Goal: Task Accomplishment & Management: Manage account settings

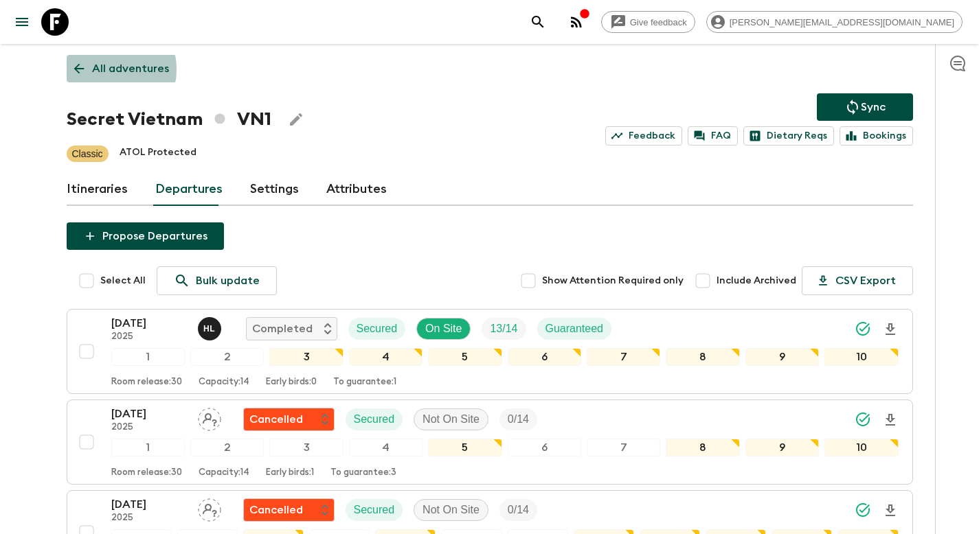
click at [98, 69] on p "All adventures" at bounding box center [130, 68] width 77 height 16
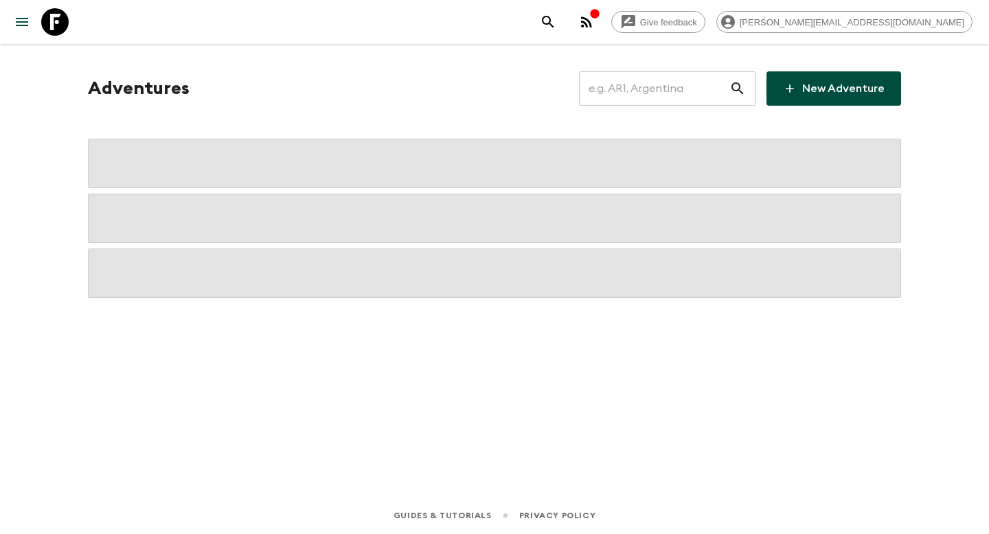
click at [659, 94] on input "text" at bounding box center [654, 88] width 150 height 38
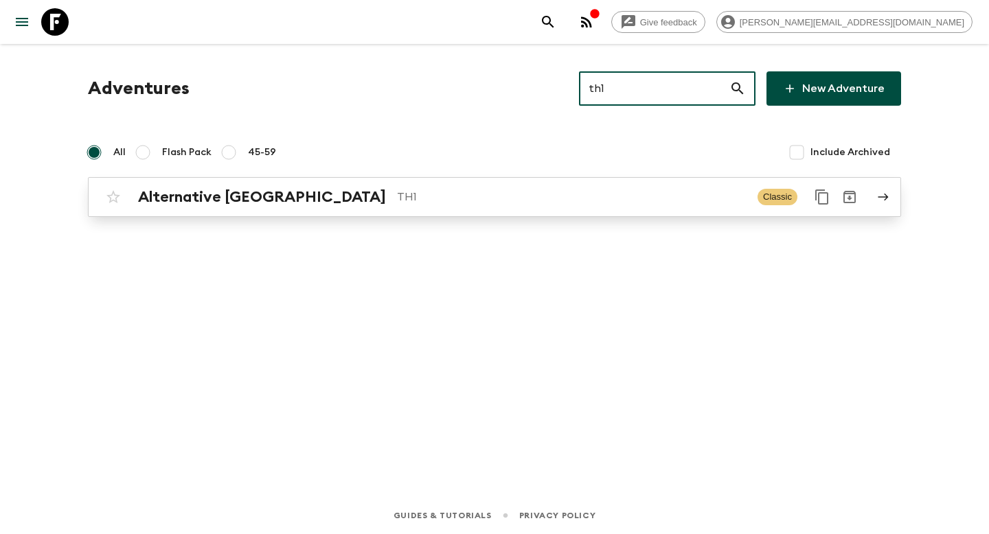
type input "th1"
click at [442, 203] on p "TH1" at bounding box center [572, 197] width 350 height 16
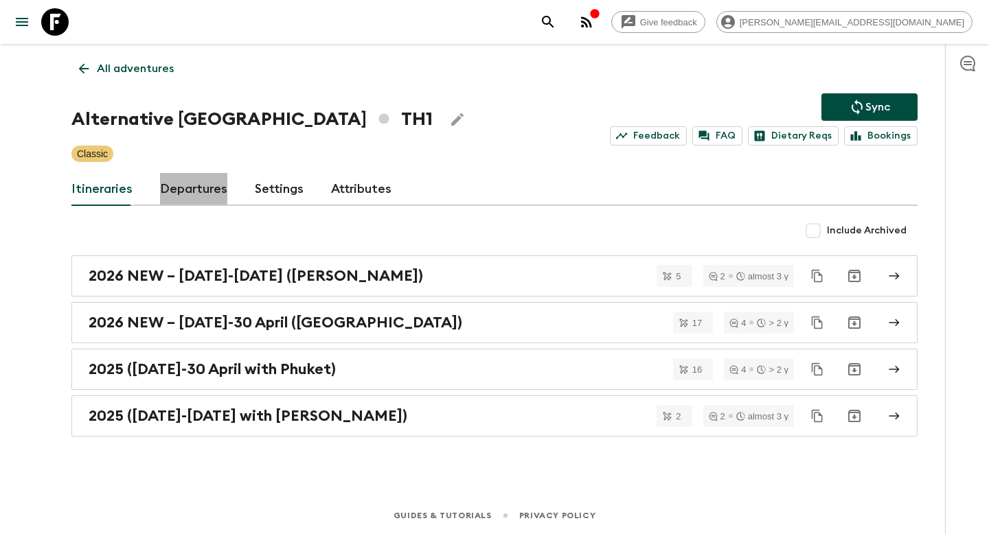
click at [175, 191] on link "Departures" at bounding box center [193, 189] width 67 height 33
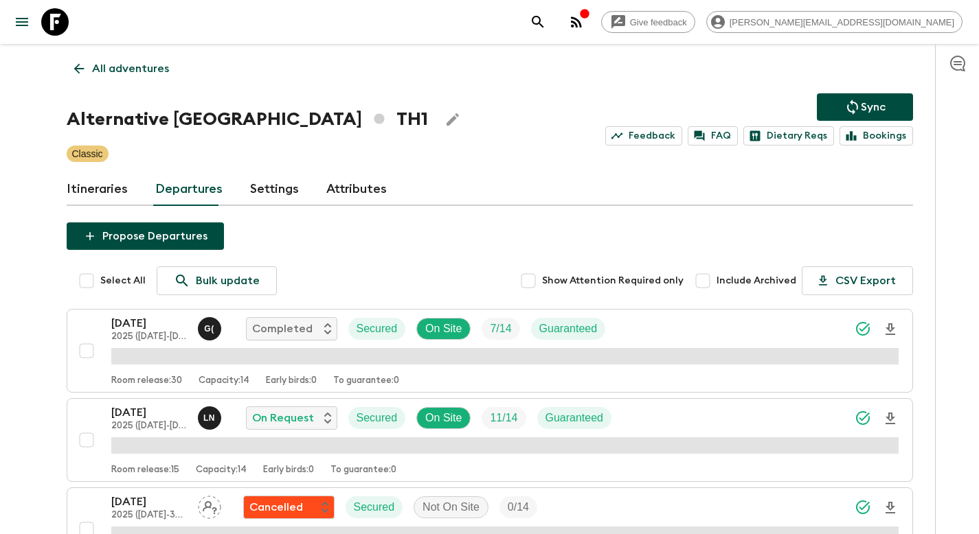
scroll to position [1931, 0]
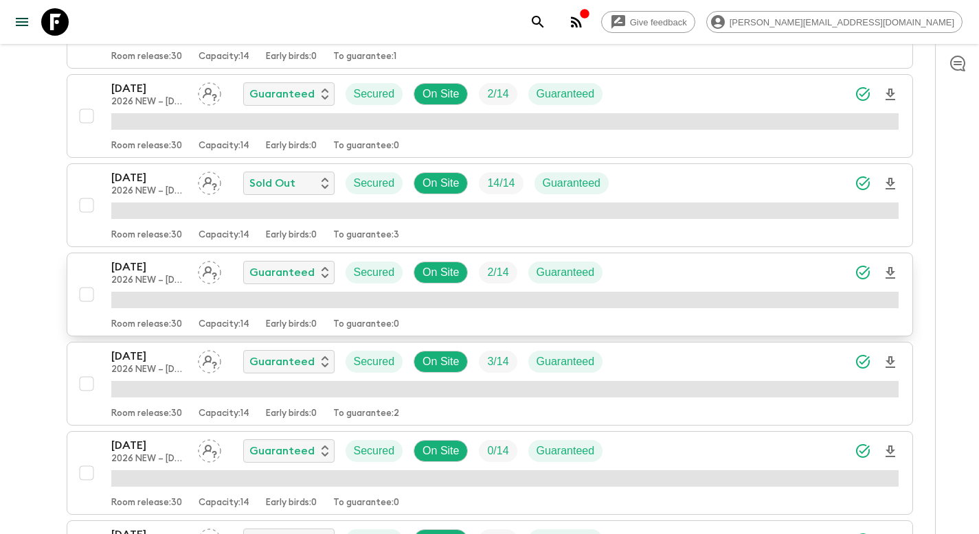
click at [728, 269] on div "[DATE] 2026 NEW – [DATE]-30 April ([GEOGRAPHIC_DATA]) Guaranteed Secured On Sit…" at bounding box center [504, 272] width 787 height 27
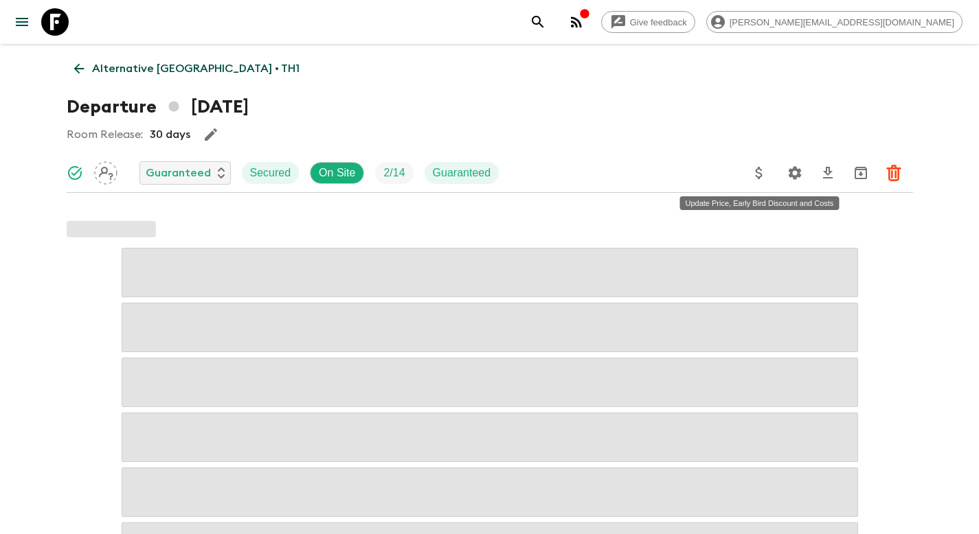
drag, startPoint x: 764, startPoint y: 174, endPoint x: 756, endPoint y: 174, distance: 8.3
click at [756, 174] on icon "Update Price, Early Bird Discount and Costs" at bounding box center [759, 173] width 16 height 16
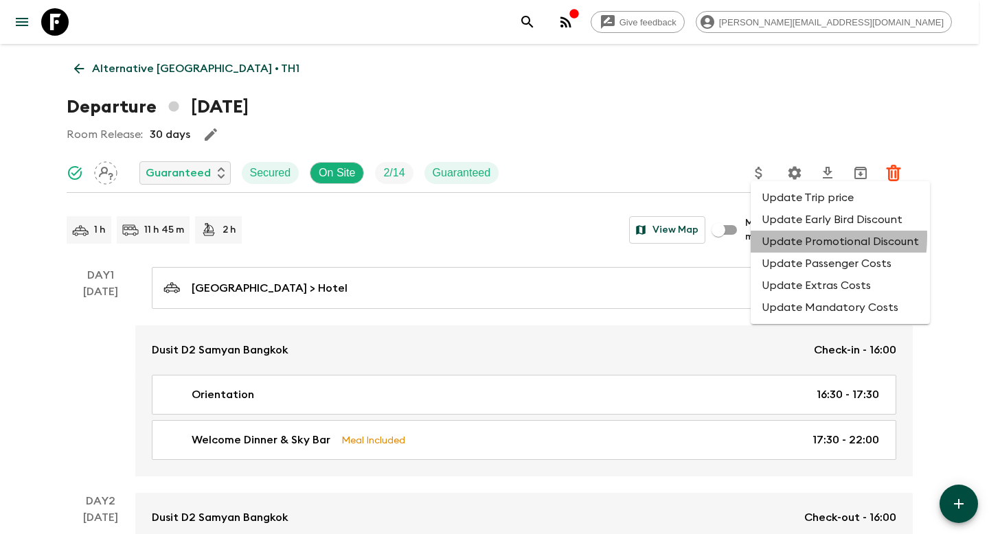
click at [767, 237] on li "Update Promotional Discount" at bounding box center [840, 242] width 179 height 22
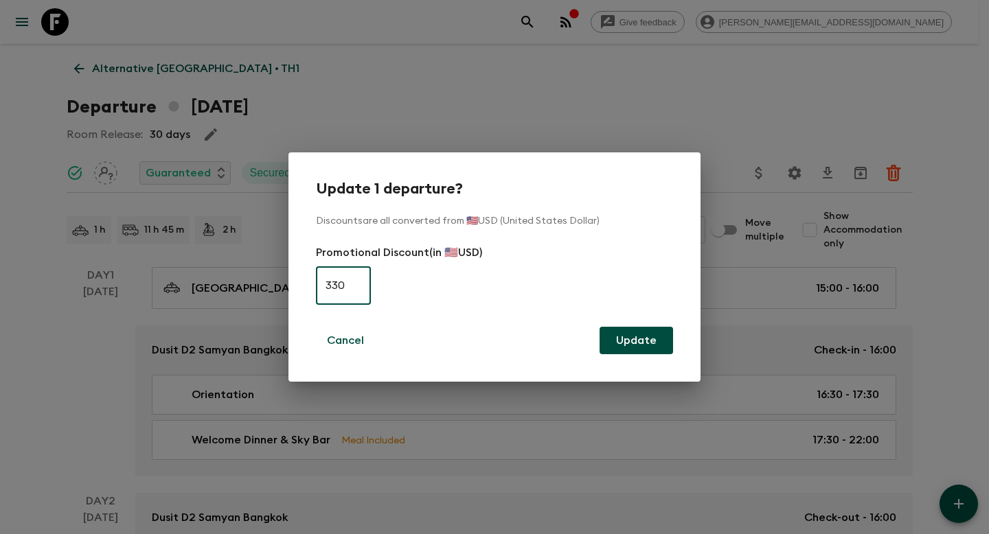
click at [360, 286] on input "330" at bounding box center [343, 285] width 55 height 38
type input "0"
click at [648, 340] on button "Update" at bounding box center [636, 340] width 73 height 27
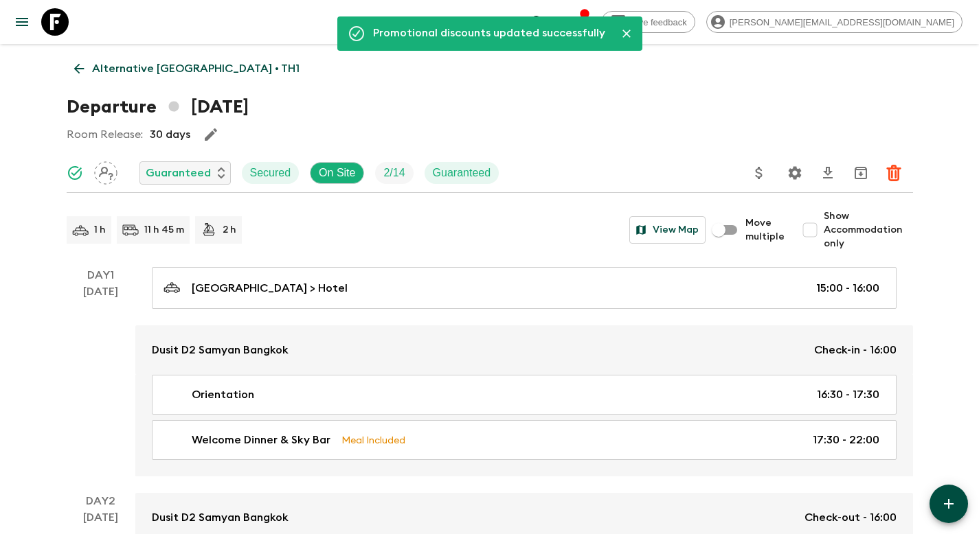
click at [144, 64] on p "Alternative [GEOGRAPHIC_DATA] • TH1" at bounding box center [195, 68] width 207 height 16
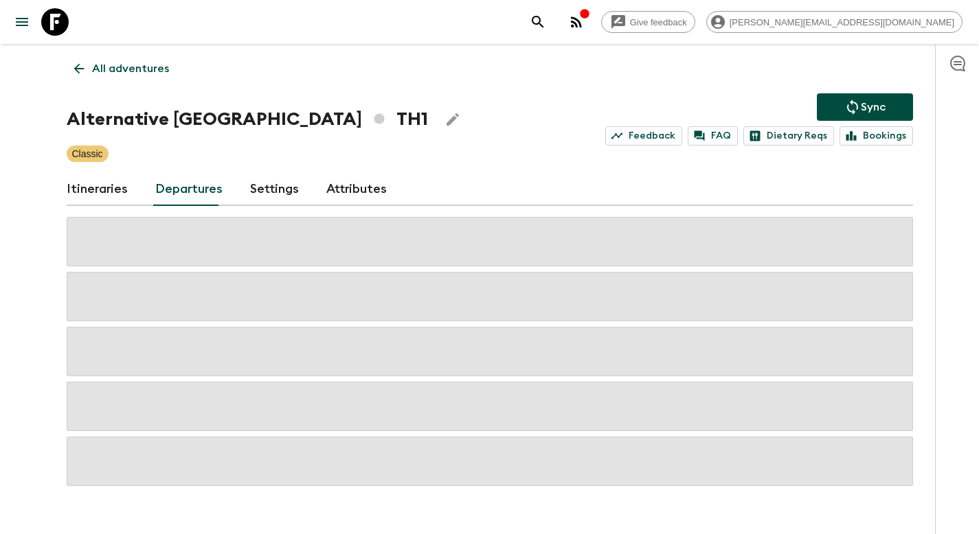
click at [887, 112] on button "Sync" at bounding box center [865, 106] width 96 height 27
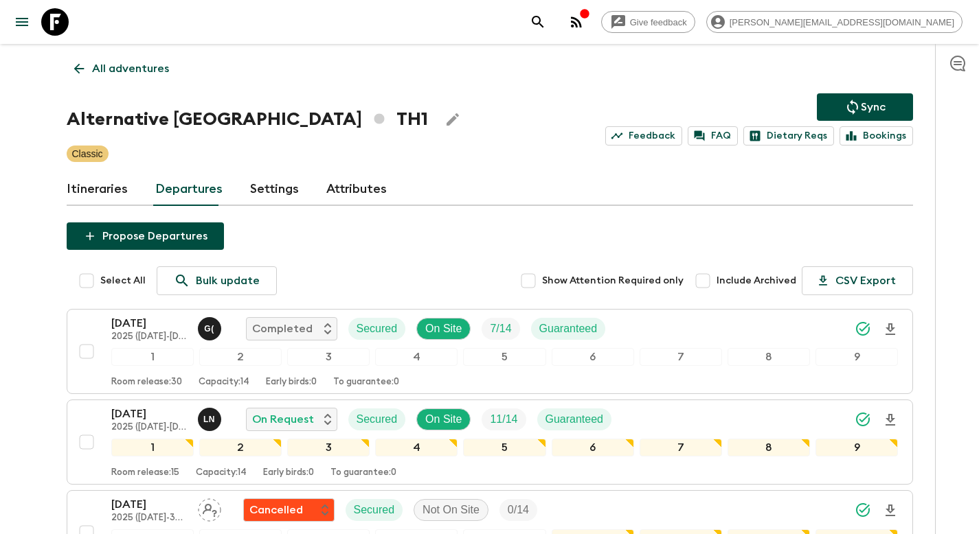
click at [872, 113] on p "Sync" at bounding box center [873, 107] width 25 height 16
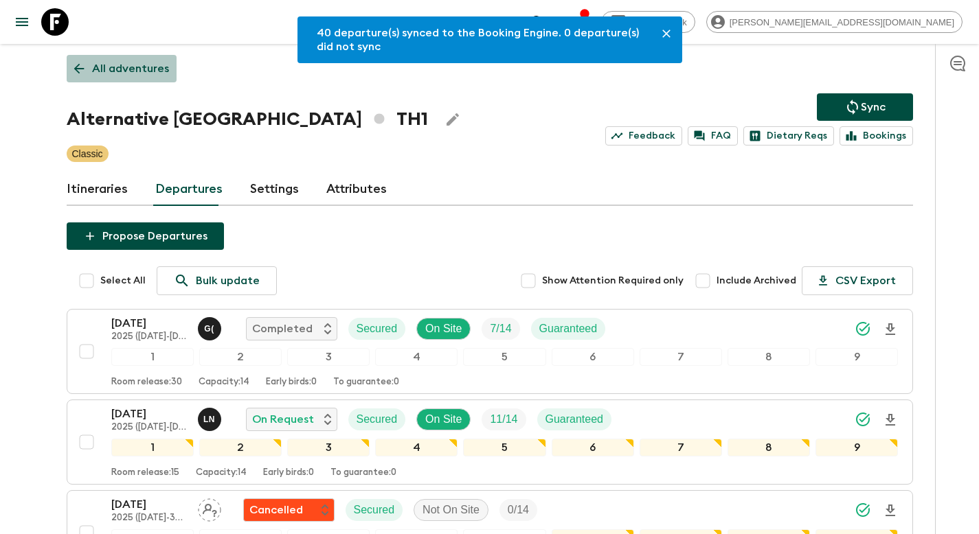
click at [169, 68] on link "All adventures" at bounding box center [122, 68] width 110 height 27
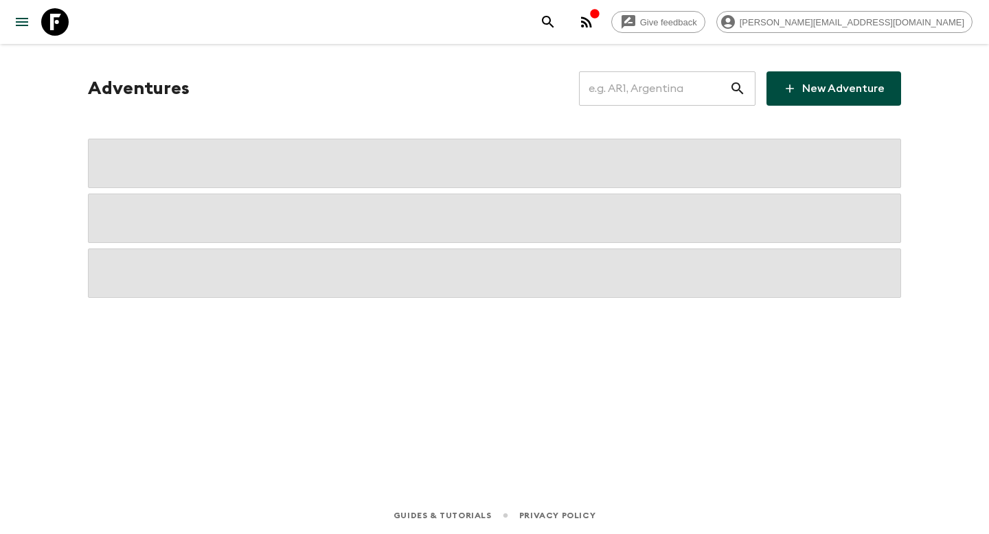
click at [642, 90] on input "text" at bounding box center [654, 88] width 150 height 38
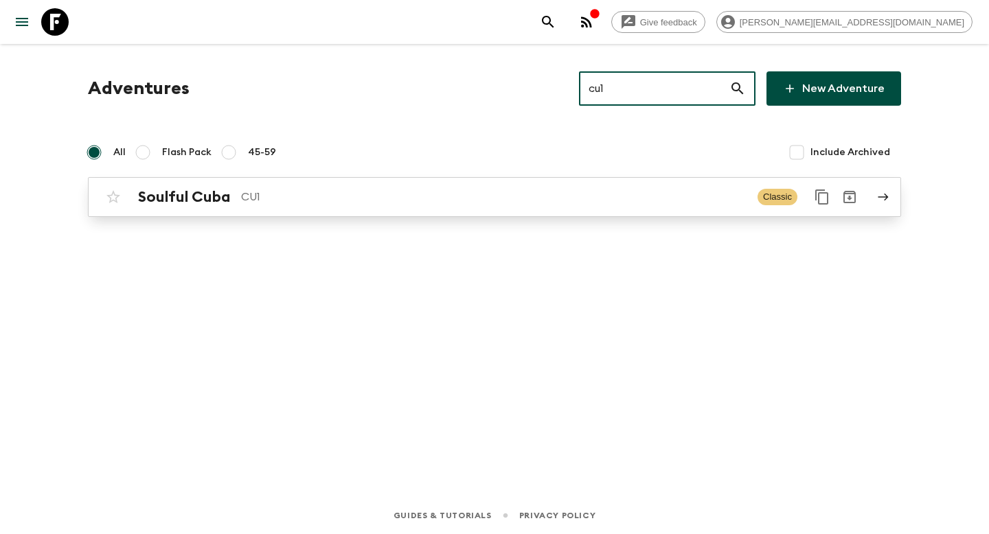
type input "cu1"
click at [289, 203] on p "CU1" at bounding box center [494, 197] width 506 height 16
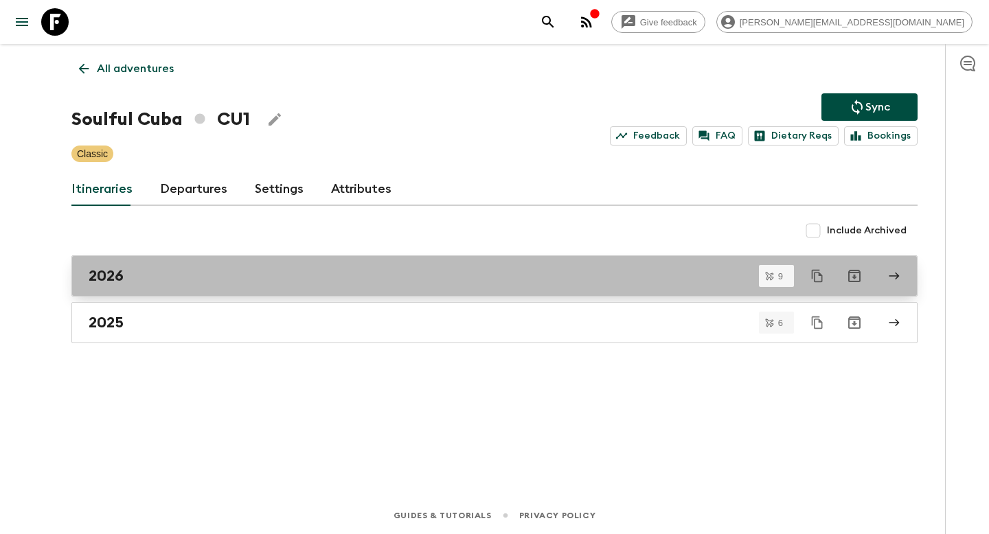
click at [160, 275] on div "2026" at bounding box center [482, 276] width 786 height 18
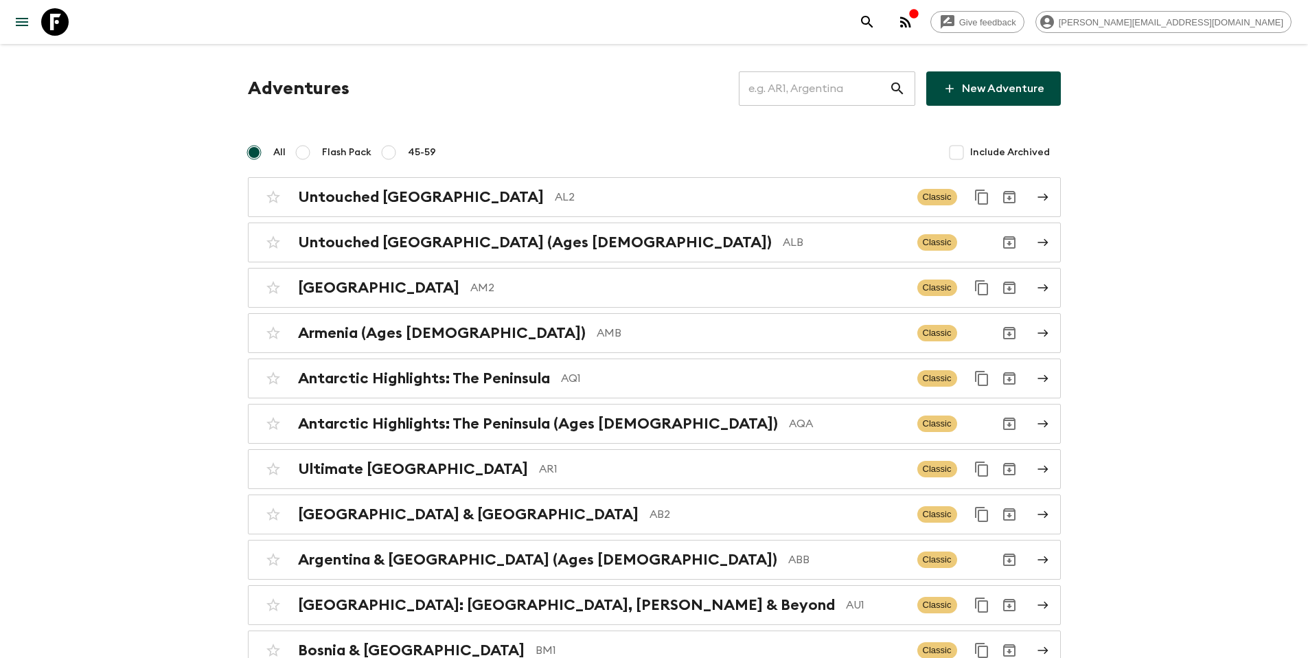
click at [827, 83] on input "text" at bounding box center [814, 88] width 150 height 38
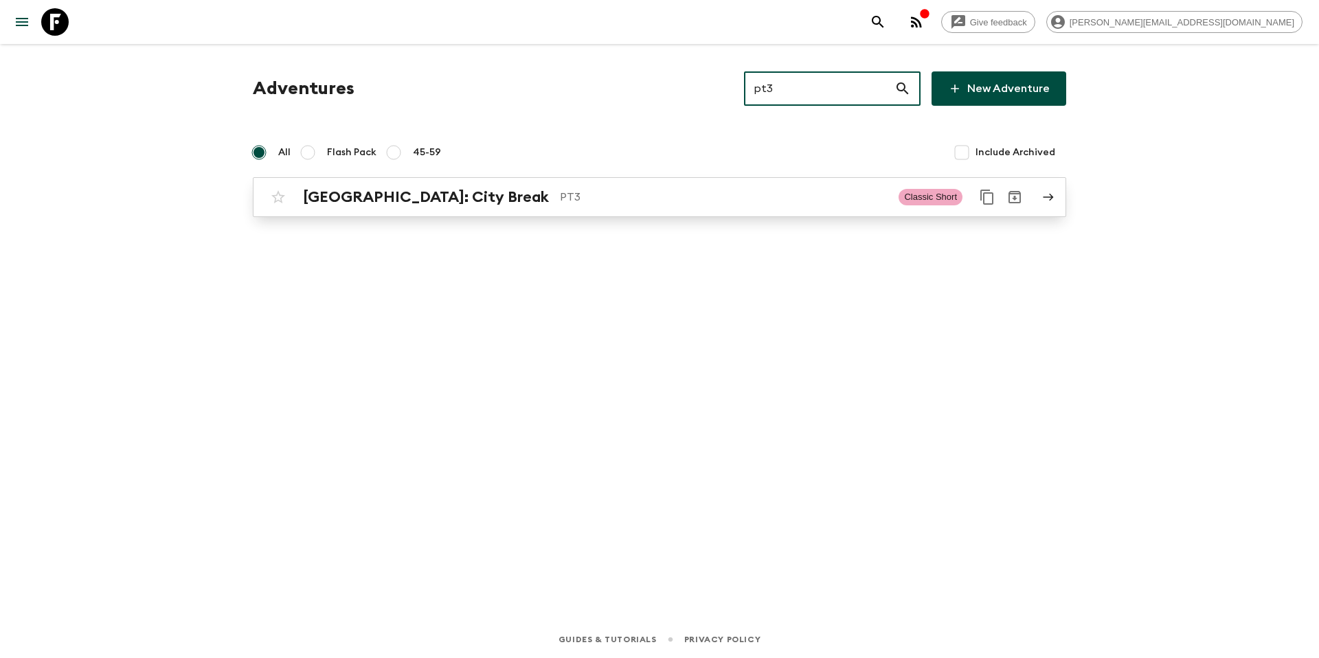
type input "pt3"
click at [606, 202] on p "PT3" at bounding box center [724, 197] width 328 height 16
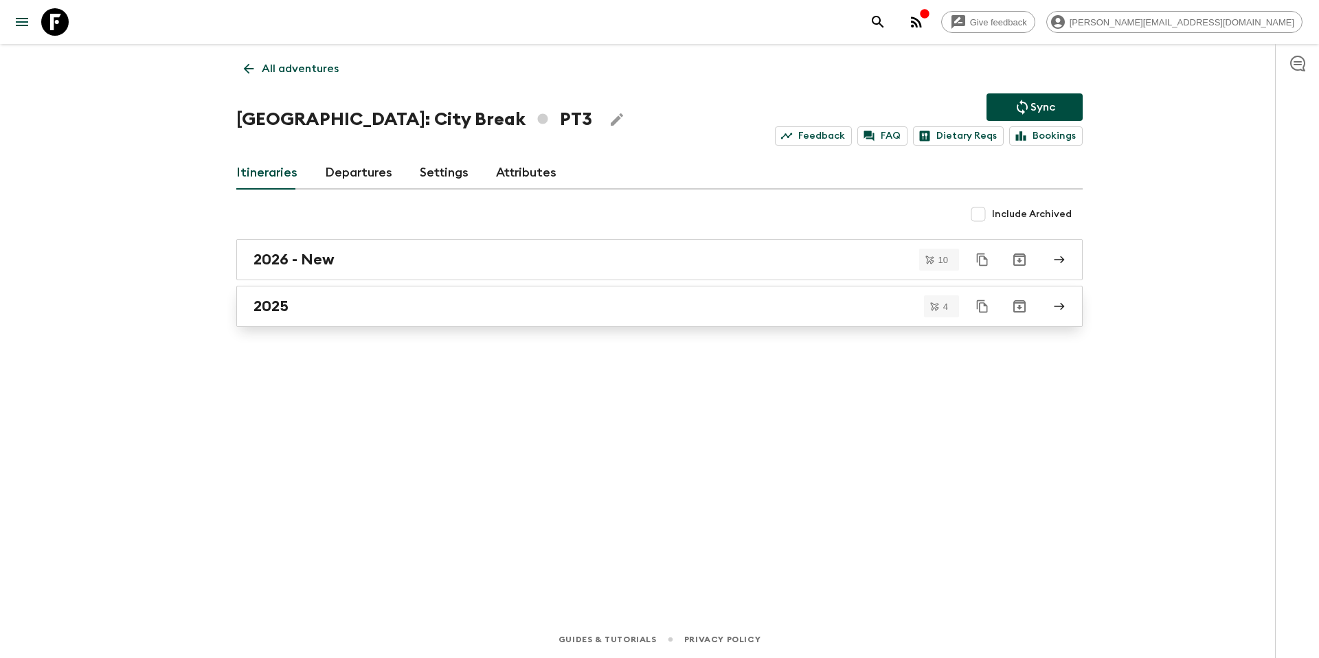
click at [395, 317] on link "2025" at bounding box center [659, 306] width 846 height 41
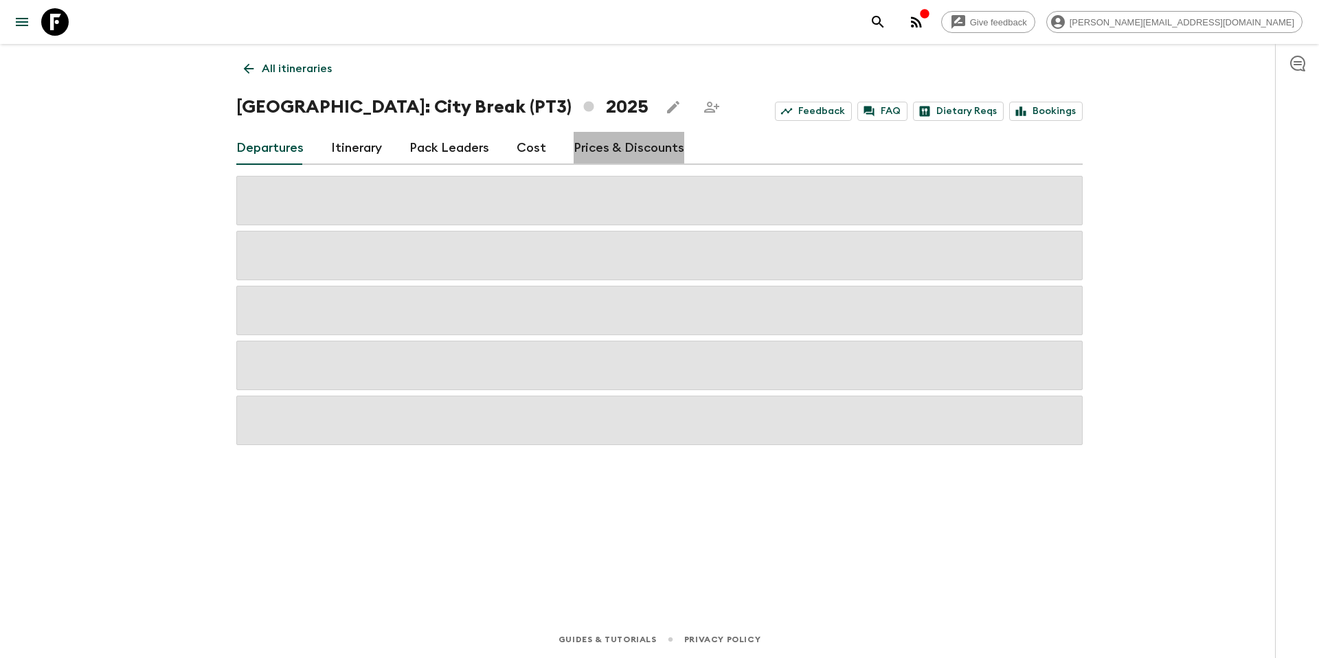
click at [635, 148] on link "Prices & Discounts" at bounding box center [629, 148] width 111 height 33
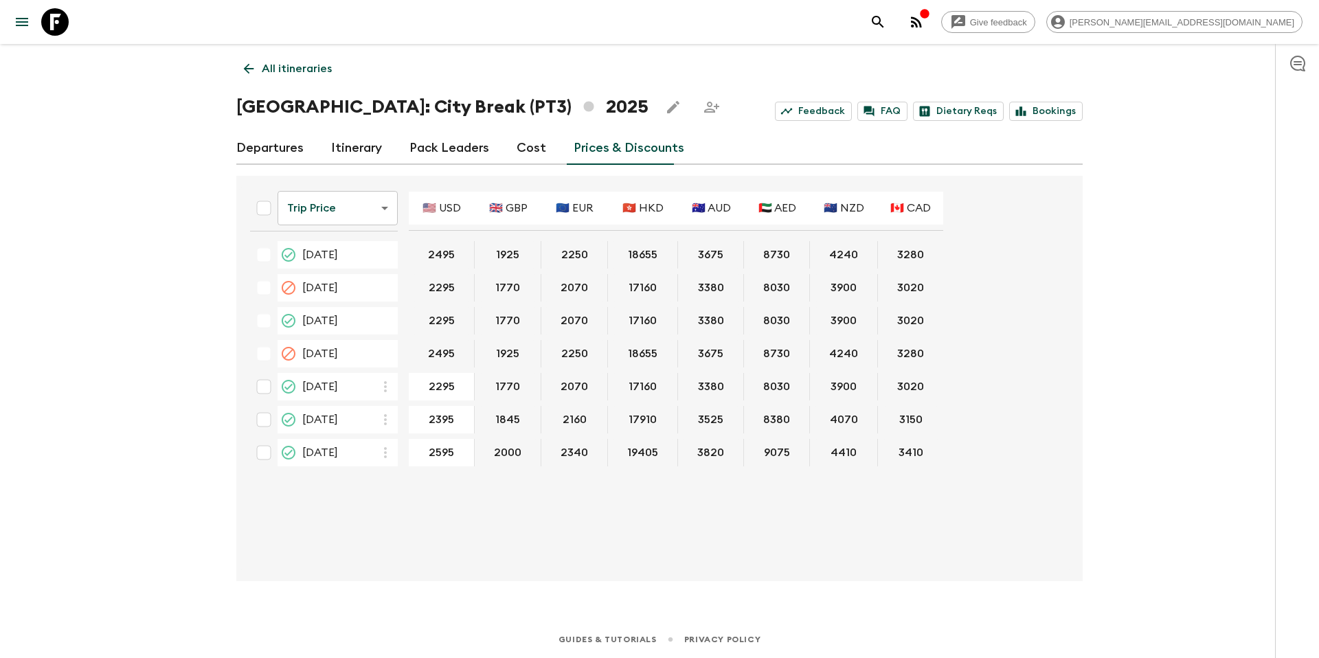
click at [517, 147] on link "Cost" at bounding box center [532, 148] width 30 height 33
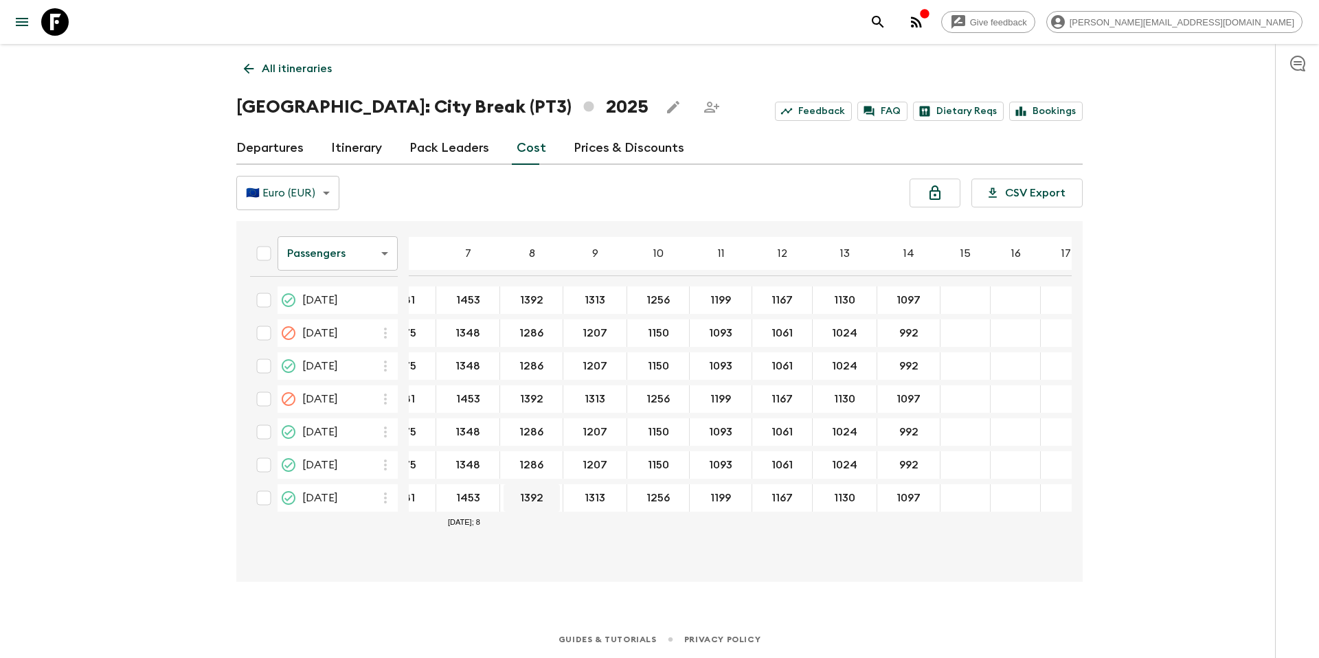
scroll to position [0, 157]
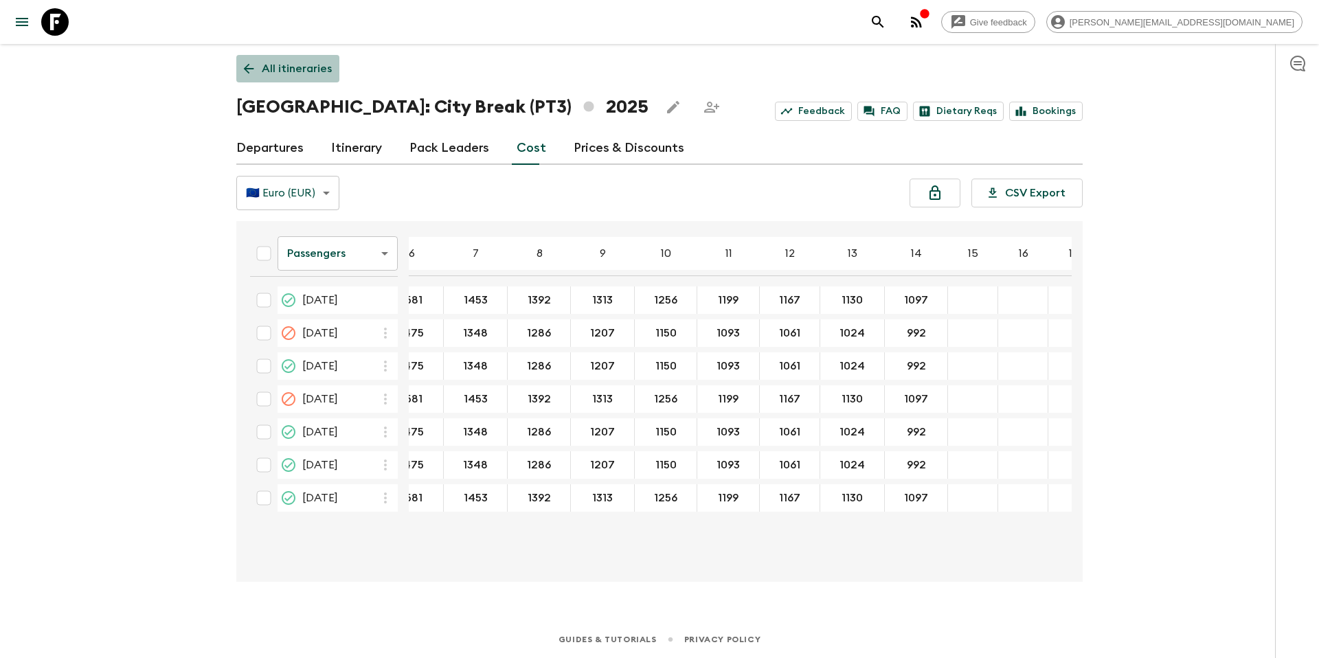
click at [294, 74] on p "All itineraries" at bounding box center [297, 68] width 70 height 16
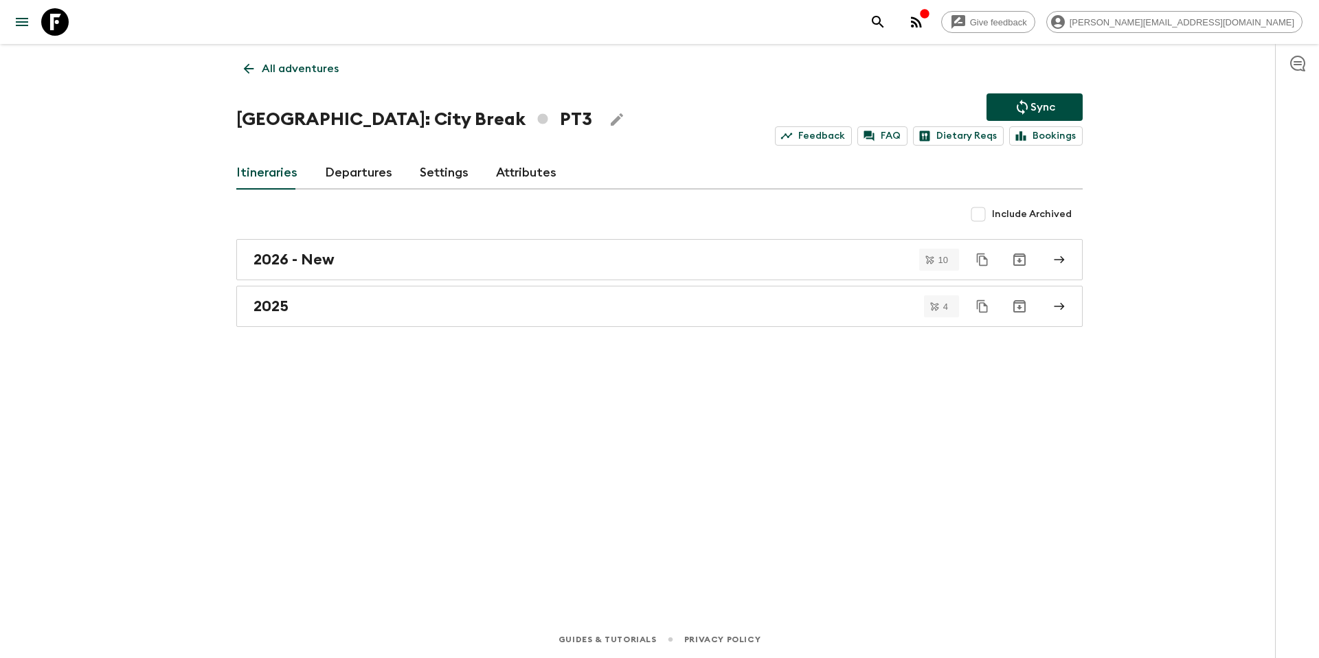
drag, startPoint x: 304, startPoint y: 67, endPoint x: 331, endPoint y: 67, distance: 27.5
click at [304, 67] on p "All adventures" at bounding box center [300, 68] width 77 height 16
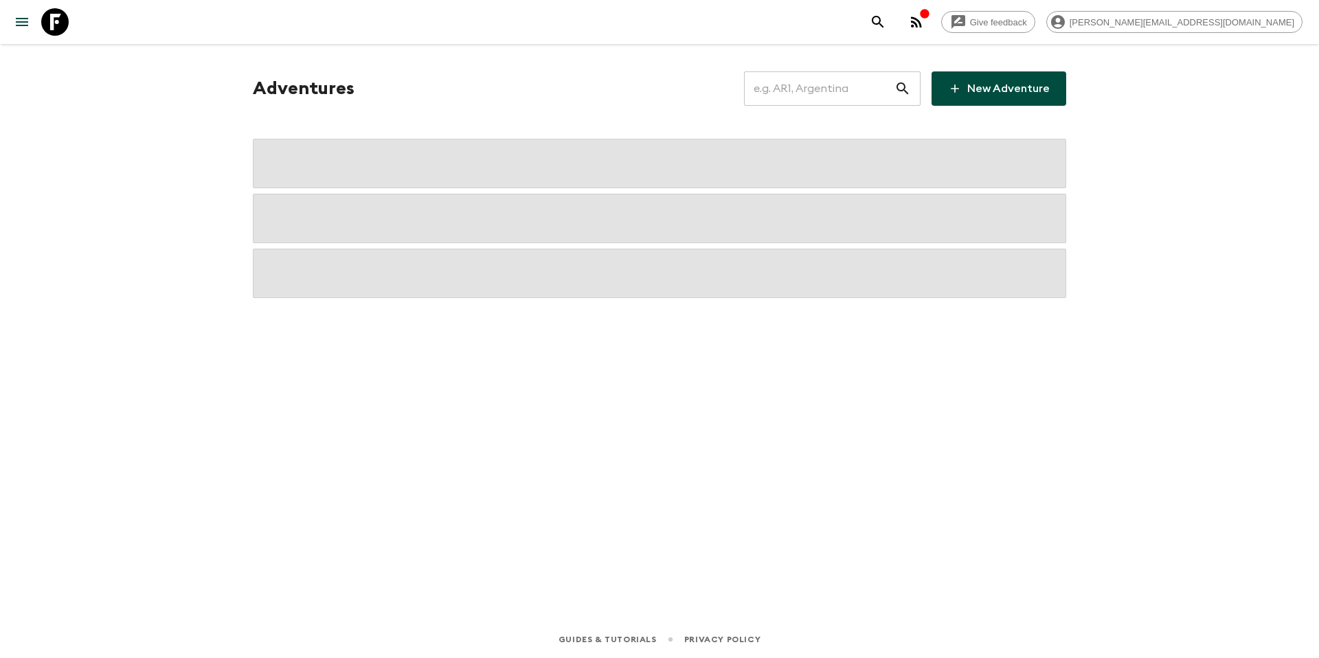
click at [817, 93] on input "text" at bounding box center [819, 88] width 150 height 38
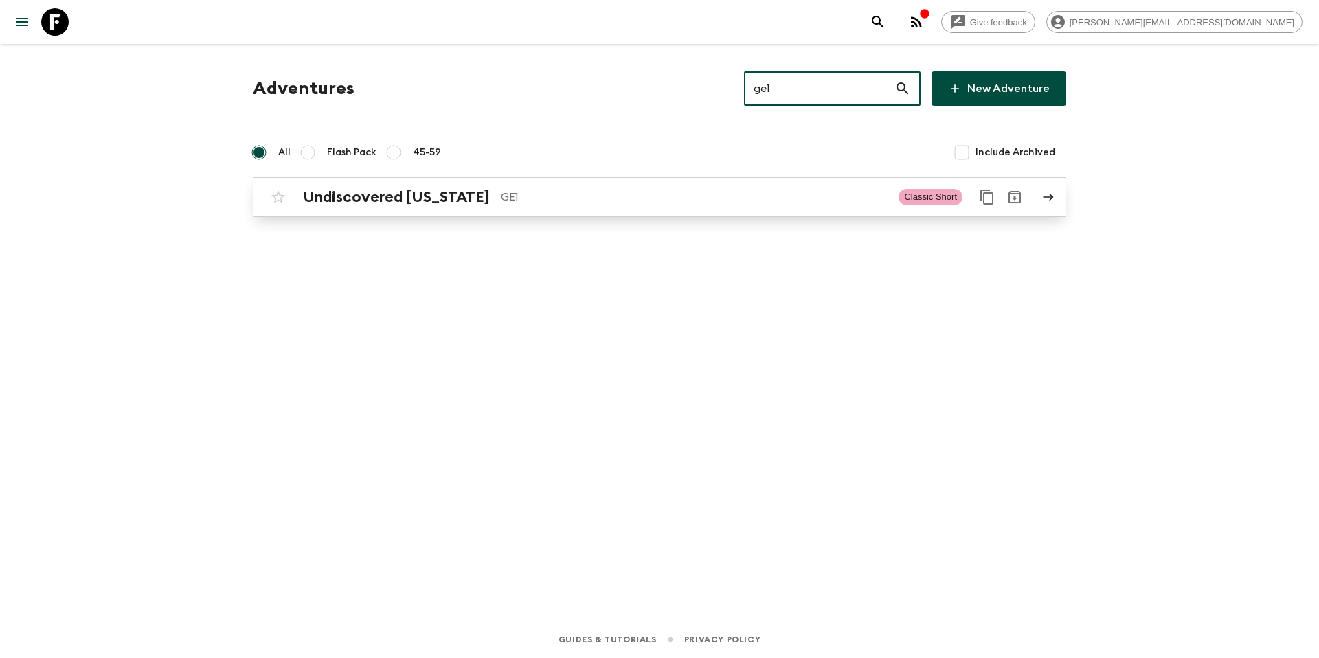
type input "ge1"
click at [635, 205] on p "GE1" at bounding box center [694, 197] width 387 height 16
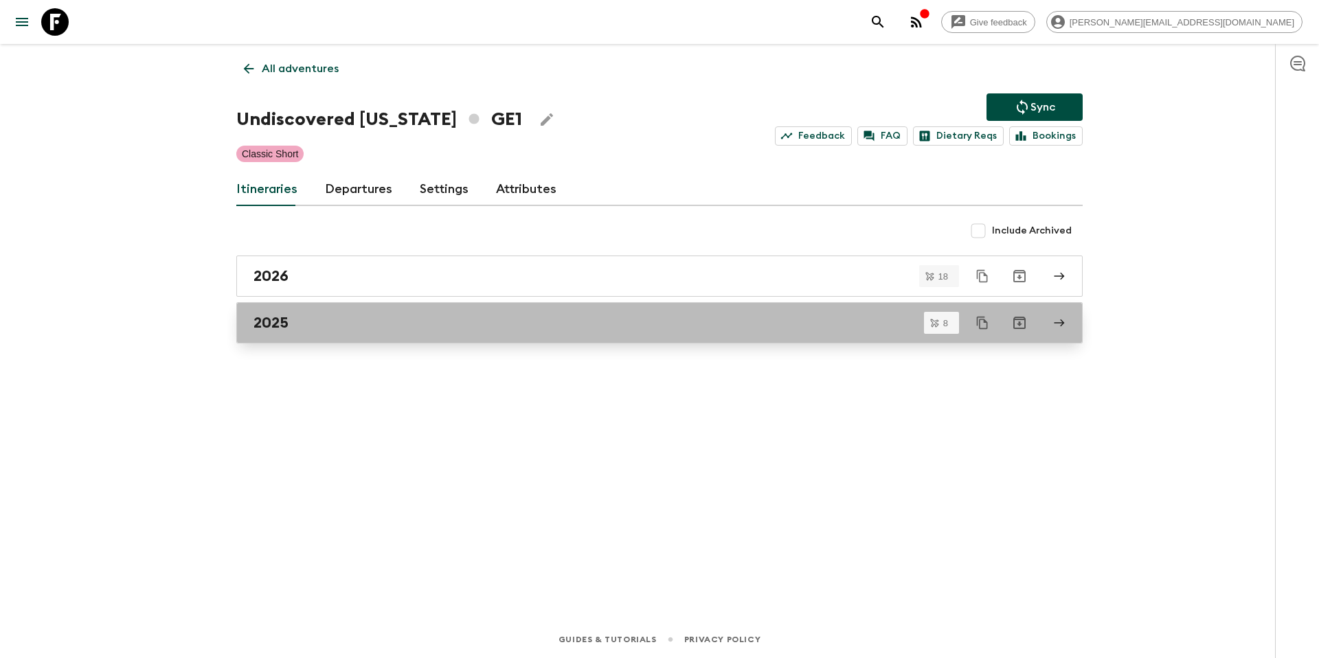
click at [383, 330] on div "2025" at bounding box center [646, 323] width 786 height 18
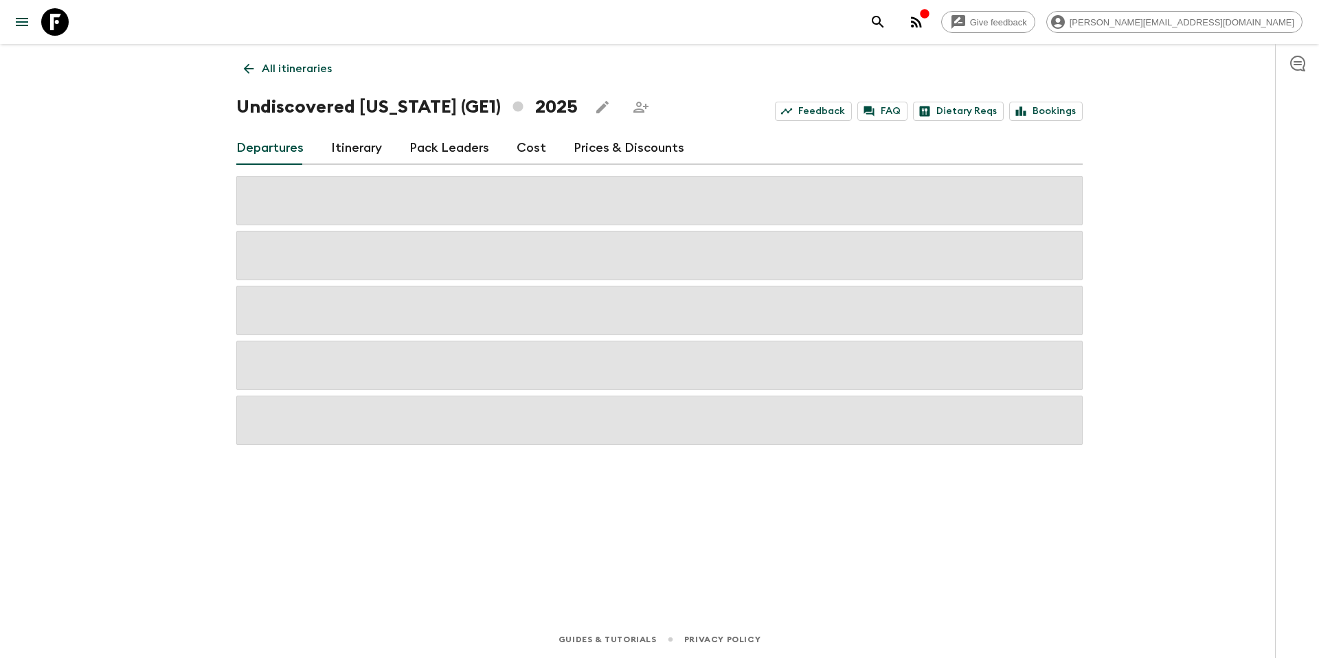
click at [521, 154] on link "Cost" at bounding box center [532, 148] width 30 height 33
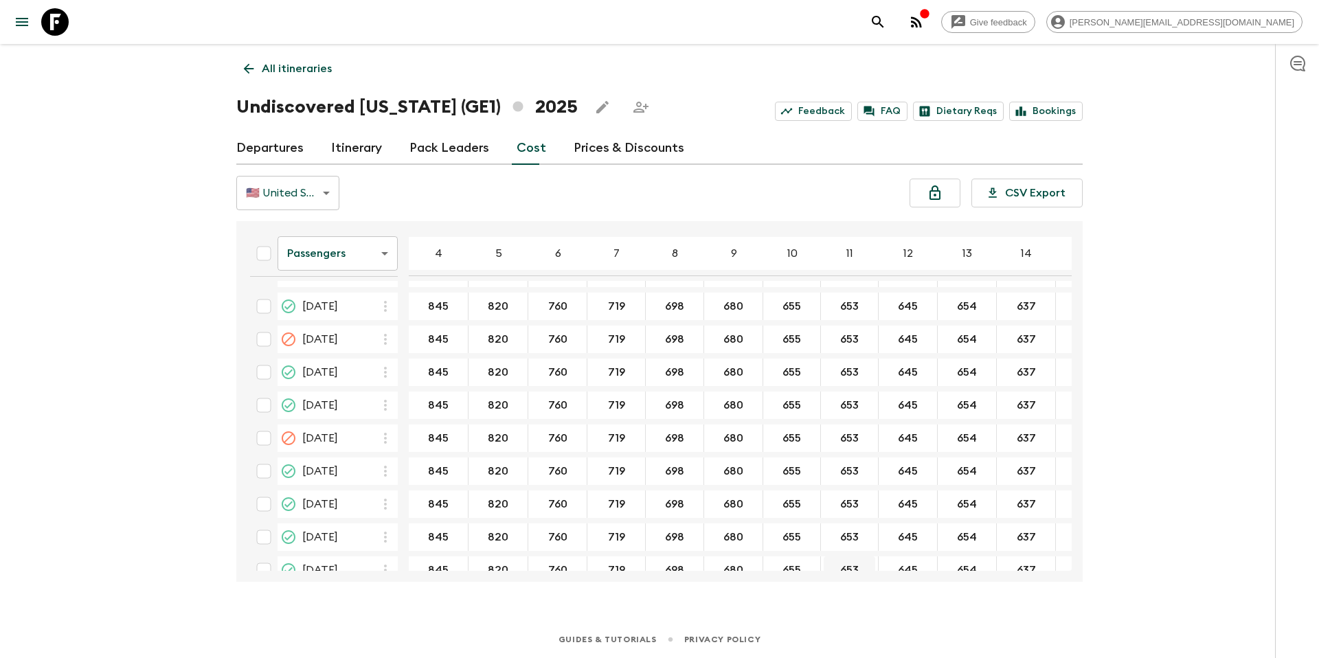
scroll to position [282, 0]
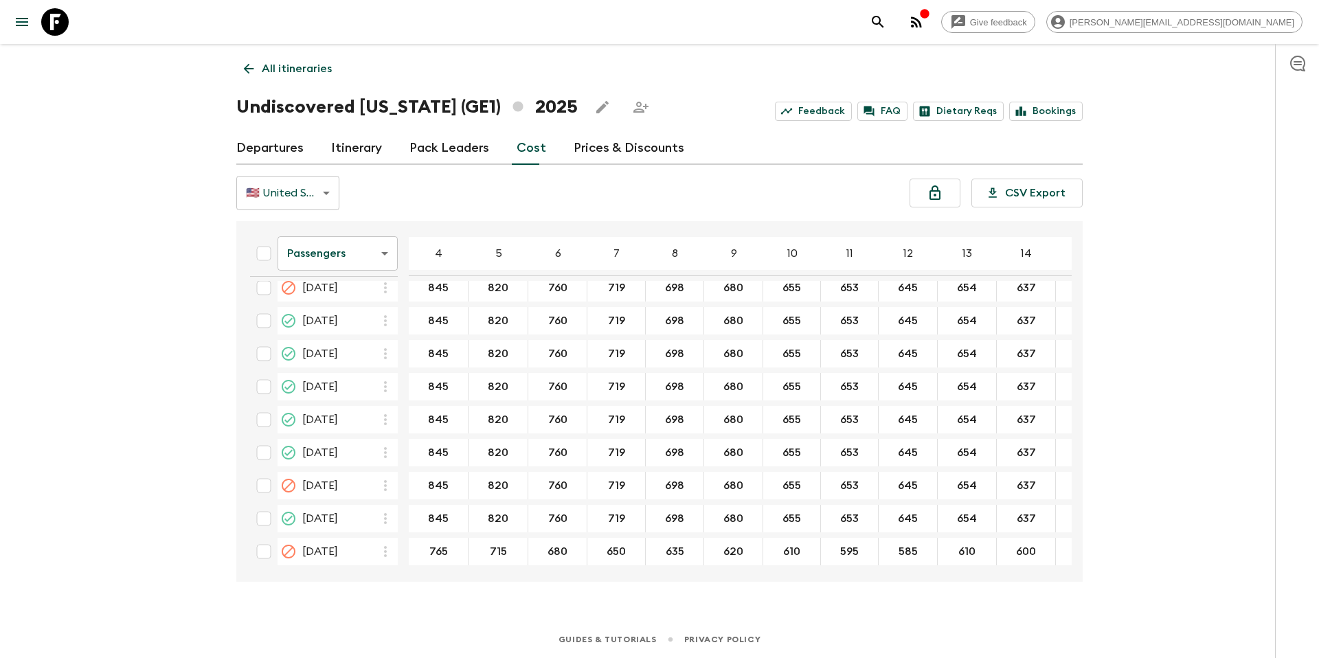
drag, startPoint x: 704, startPoint y: 570, endPoint x: 770, endPoint y: 573, distance: 66.0
click at [770, 573] on div "Passengers passengersCost ​ 4 5 6 7 8 9 10 11 12 13 14 15 16 17 18 13 May 2025 …" at bounding box center [659, 401] width 846 height 361
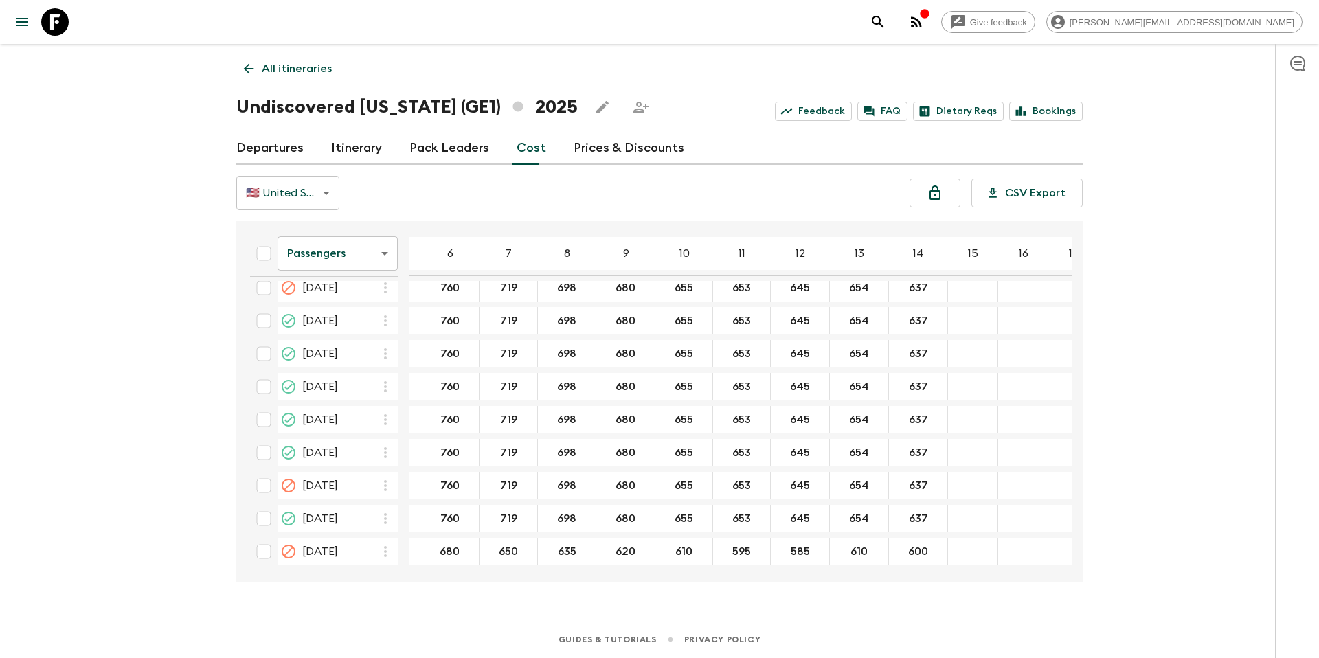
scroll to position [282, 116]
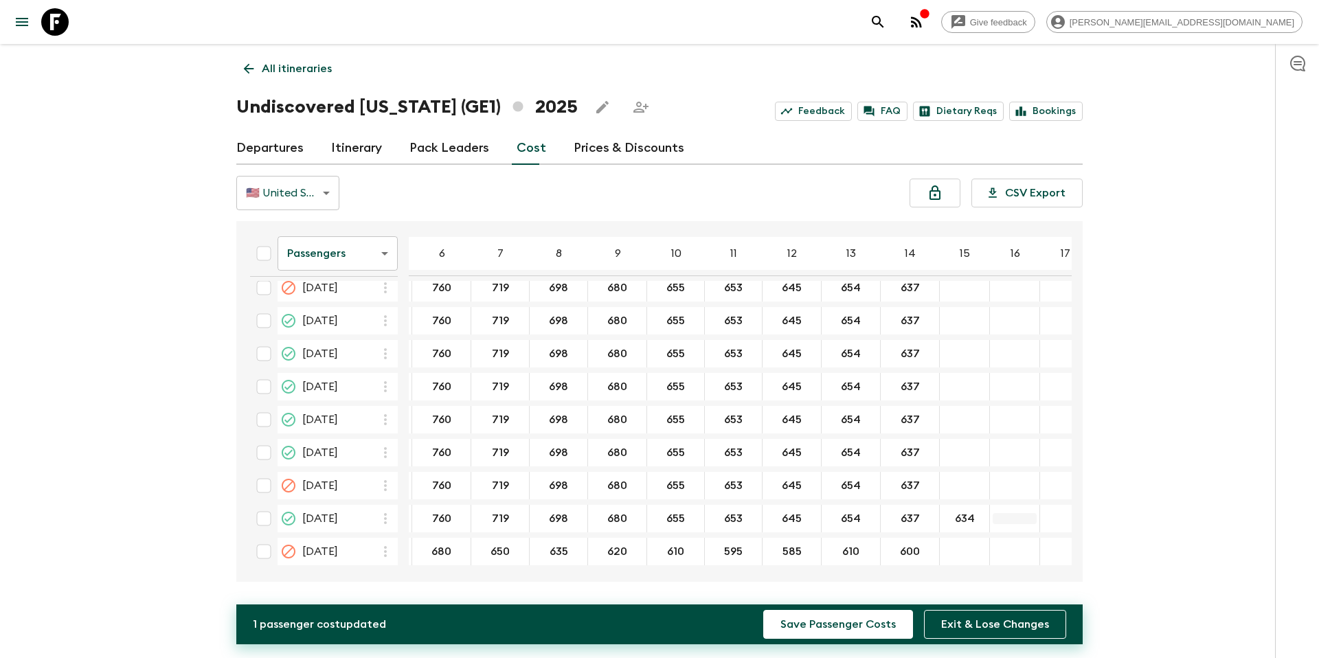
type input "634"
type input "625"
click at [878, 622] on button "Save Passenger Costs" at bounding box center [838, 624] width 150 height 29
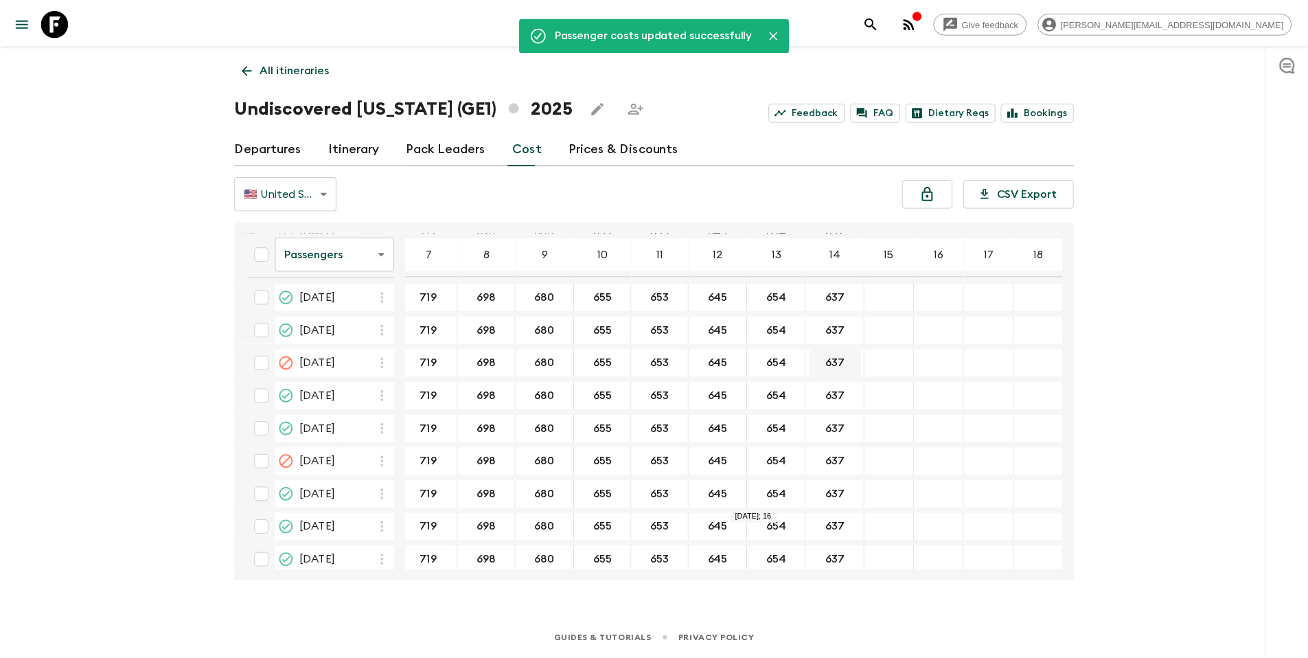
scroll to position [0, 185]
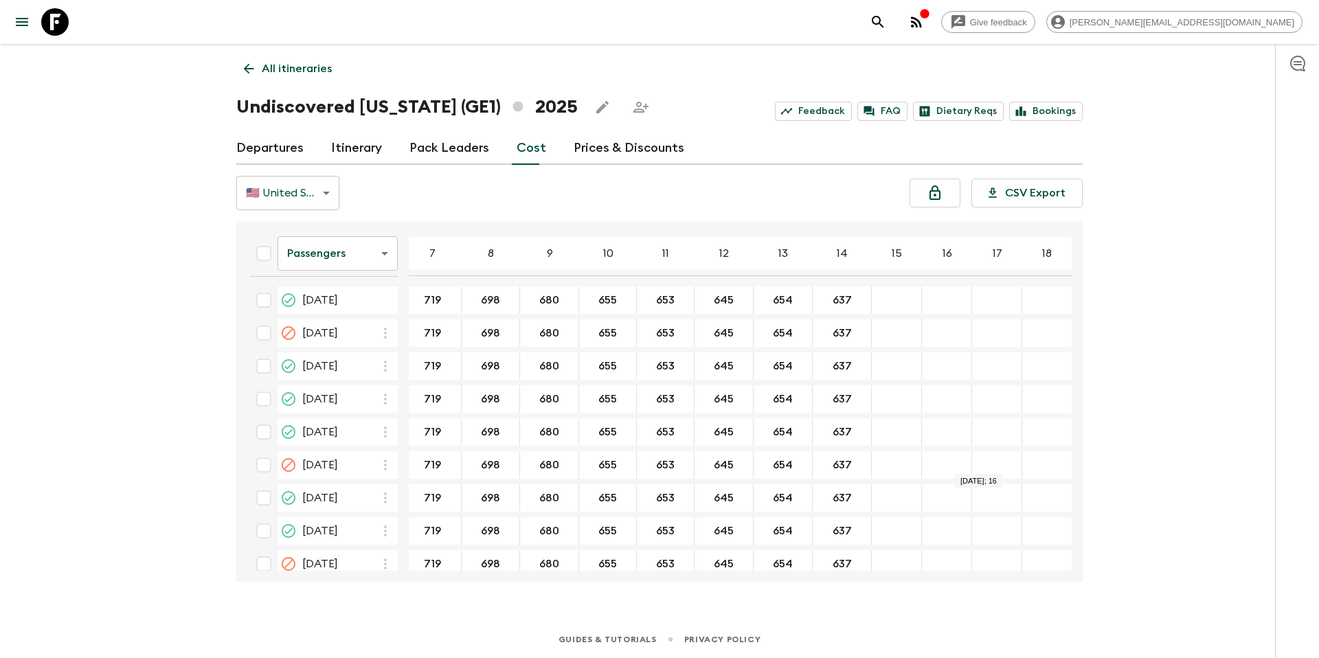
click at [317, 69] on p "All itineraries" at bounding box center [297, 68] width 70 height 16
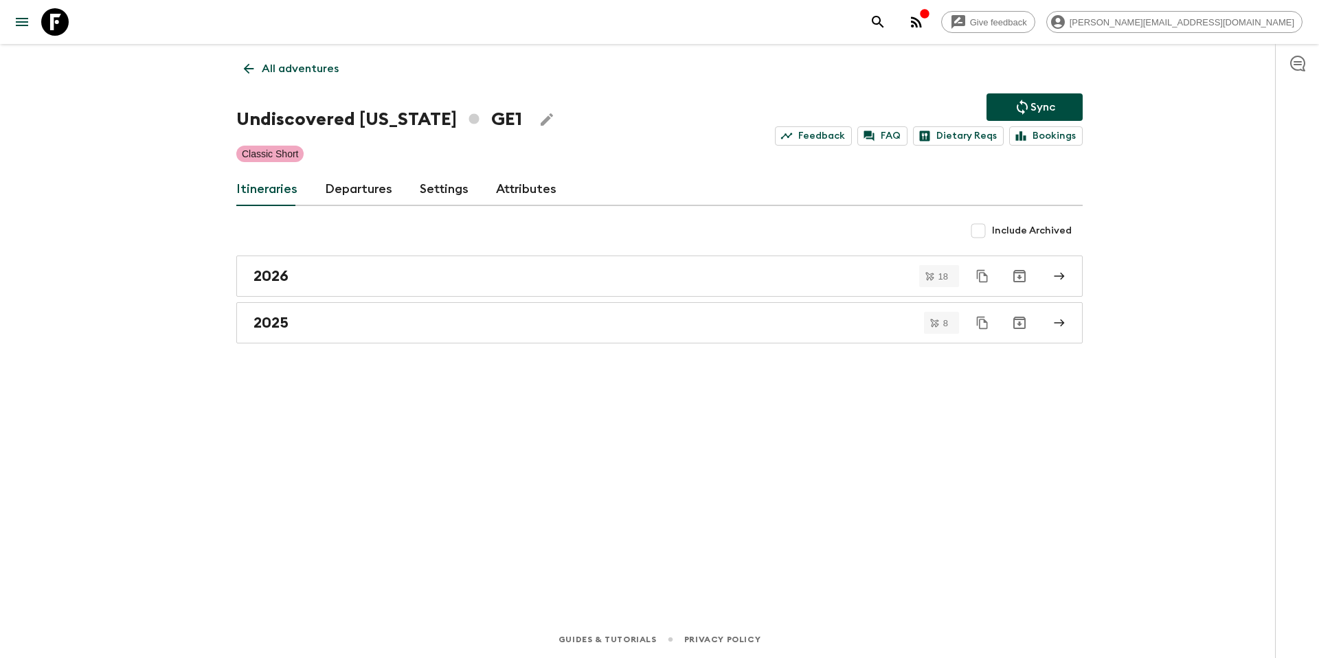
click at [352, 192] on link "Departures" at bounding box center [358, 189] width 67 height 33
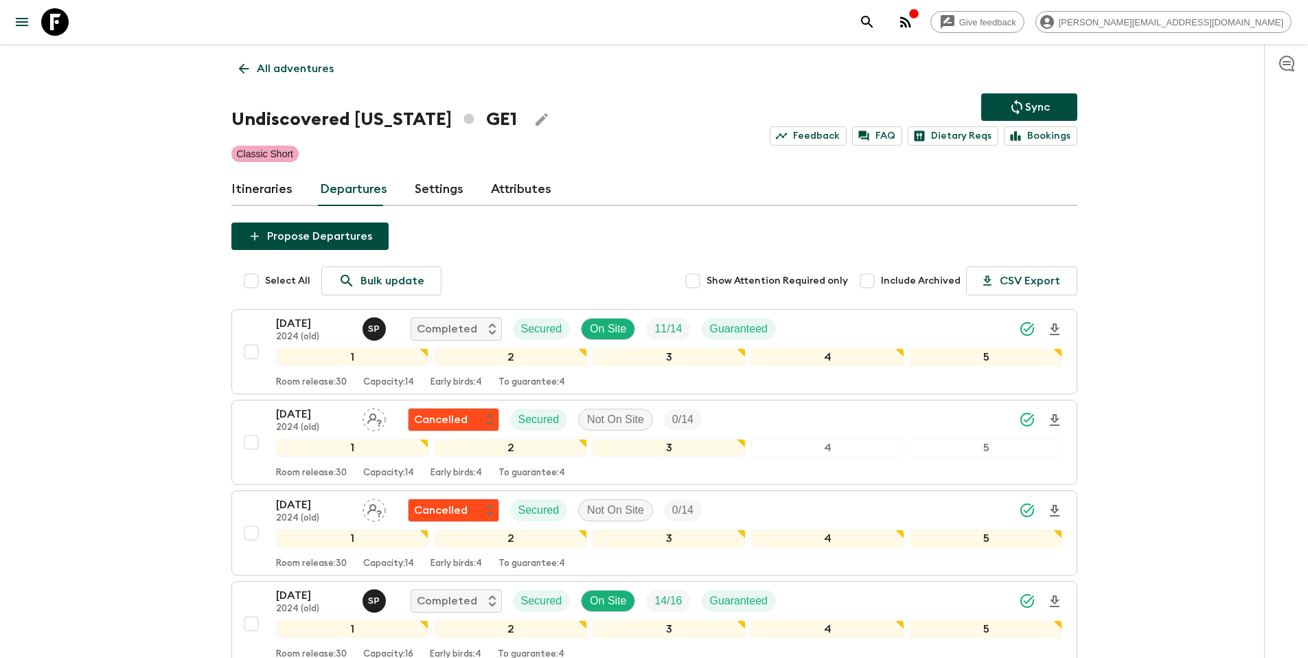
scroll to position [1082, 0]
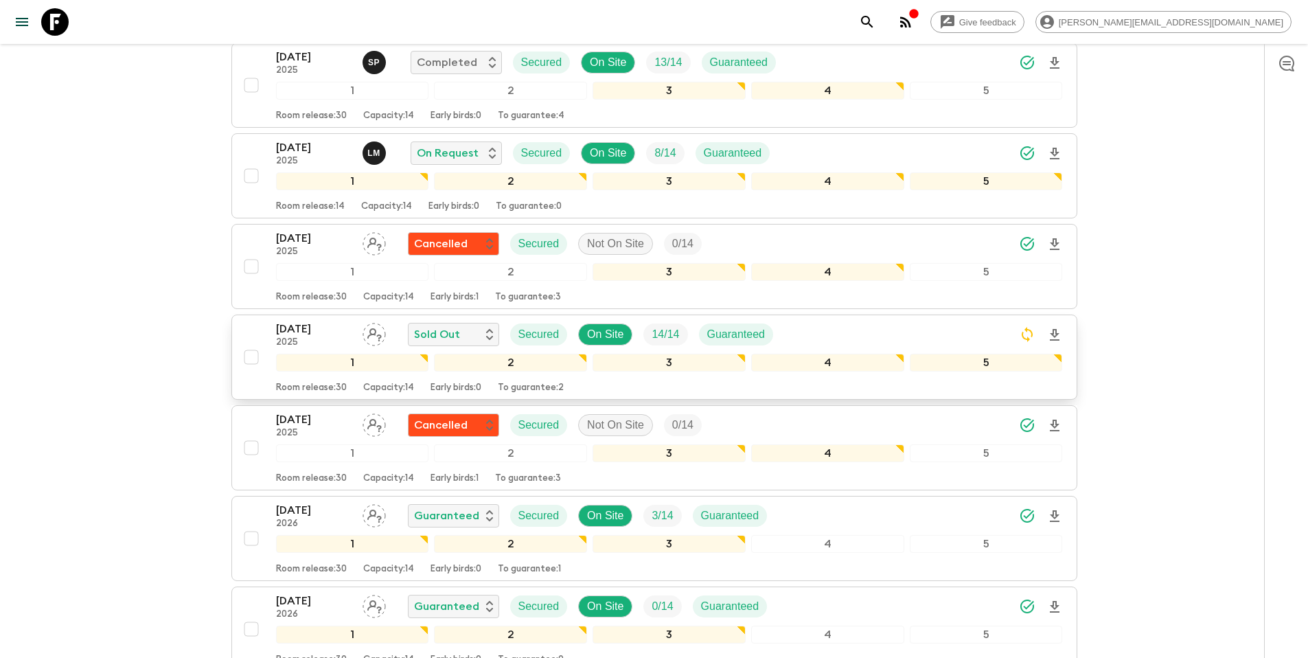
click at [251, 359] on input "checkbox" at bounding box center [251, 356] width 27 height 27
checkbox input "true"
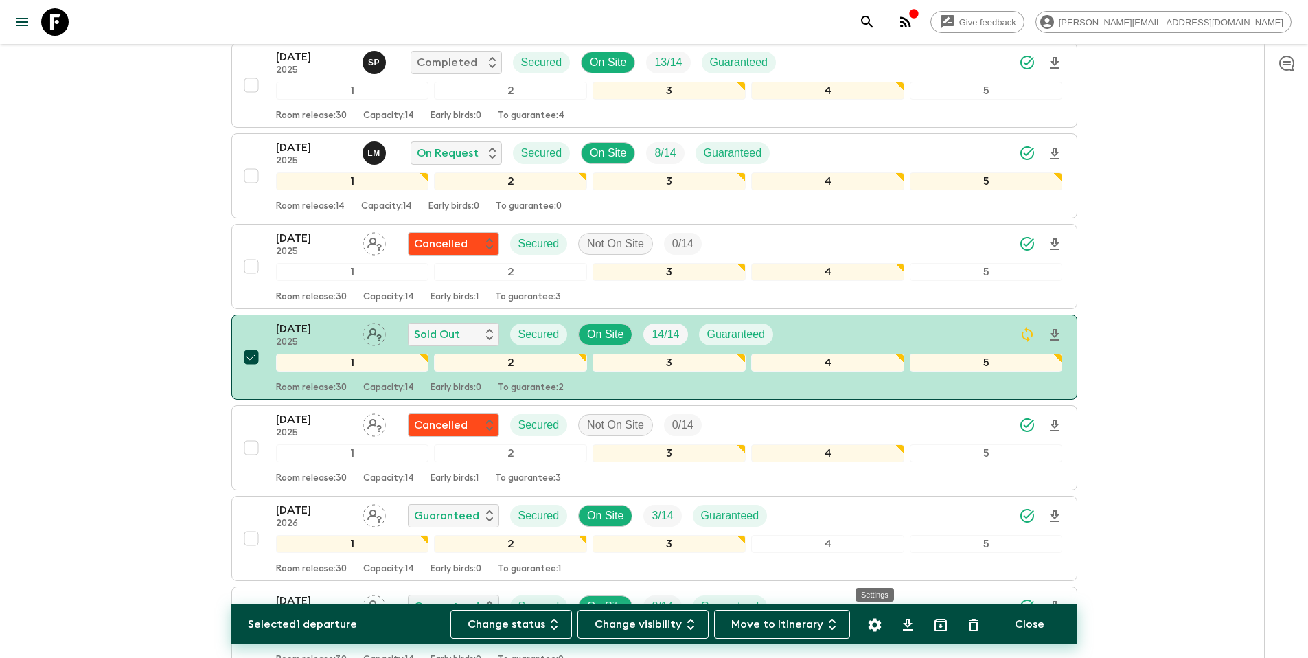
click at [867, 627] on icon "Settings" at bounding box center [875, 625] width 16 height 16
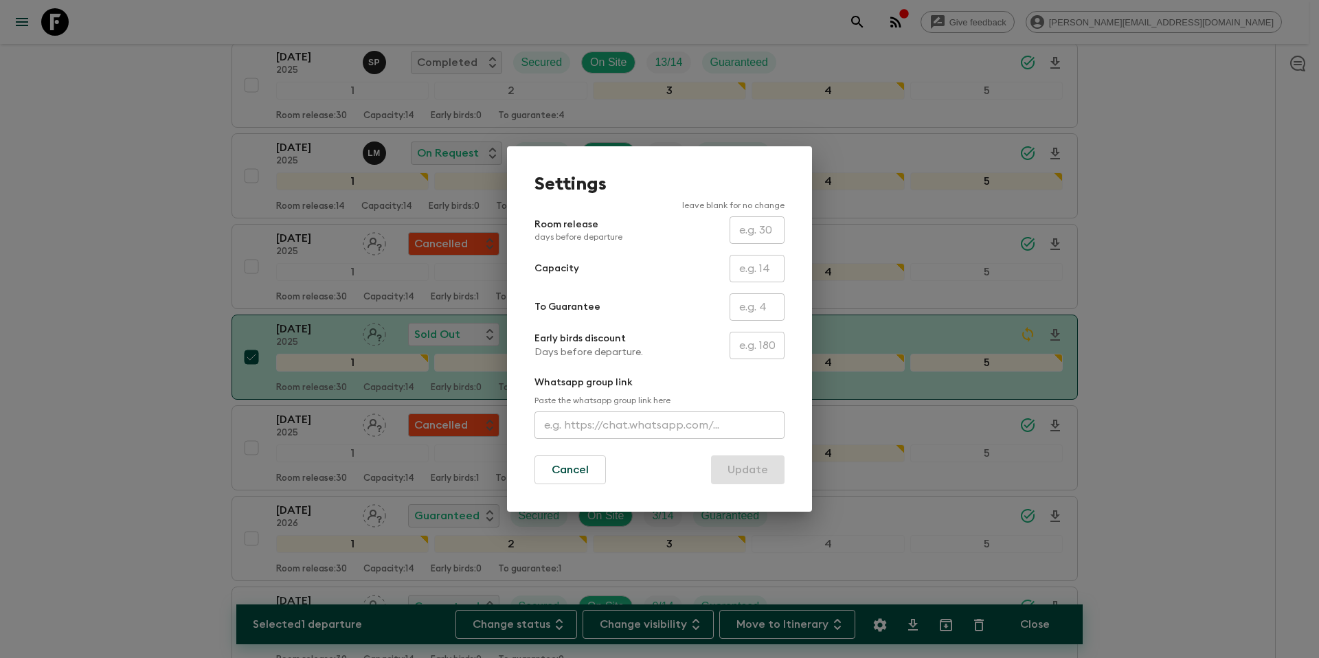
click at [757, 270] on input "text" at bounding box center [756, 268] width 55 height 27
type input "16"
click at [736, 468] on button "Update" at bounding box center [747, 469] width 73 height 29
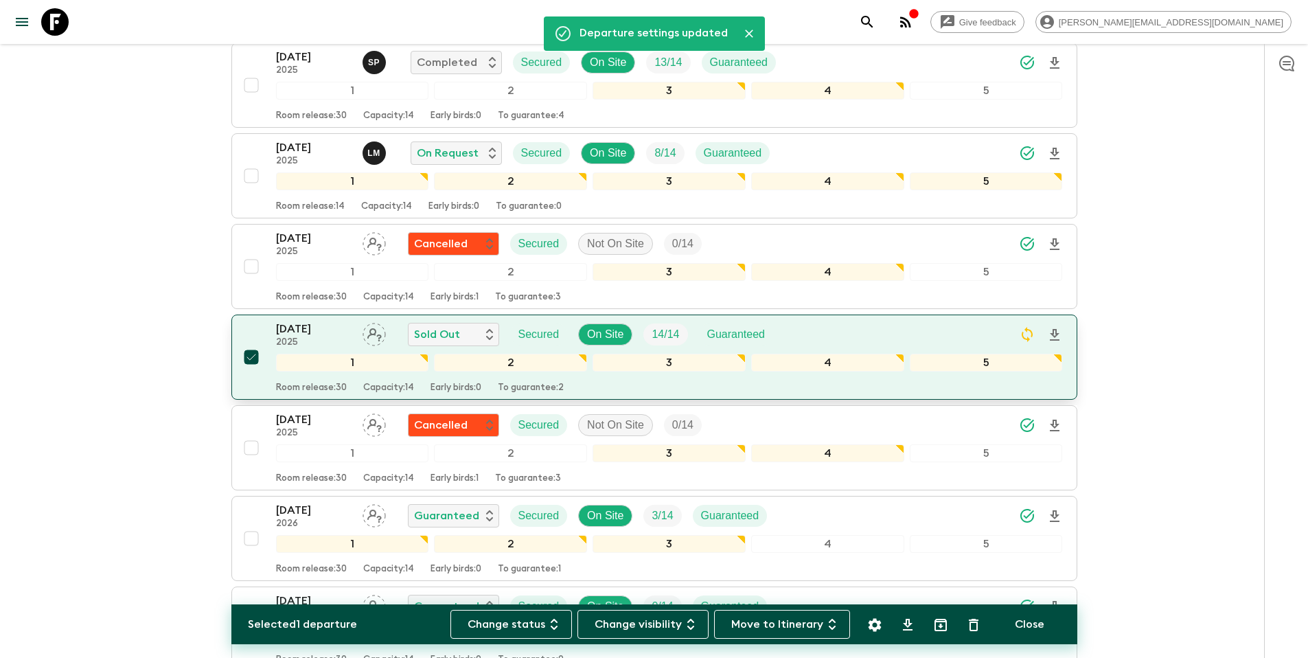
click at [253, 360] on input "checkbox" at bounding box center [251, 356] width 27 height 27
checkbox input "false"
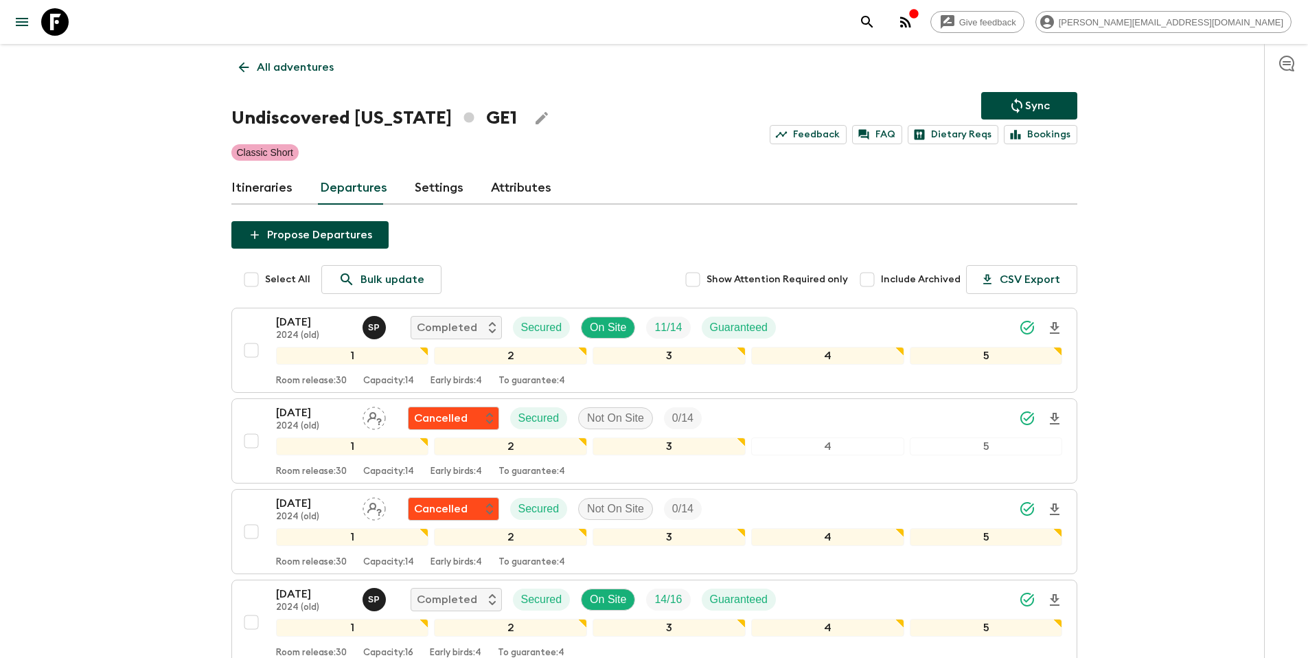
scroll to position [0, 0]
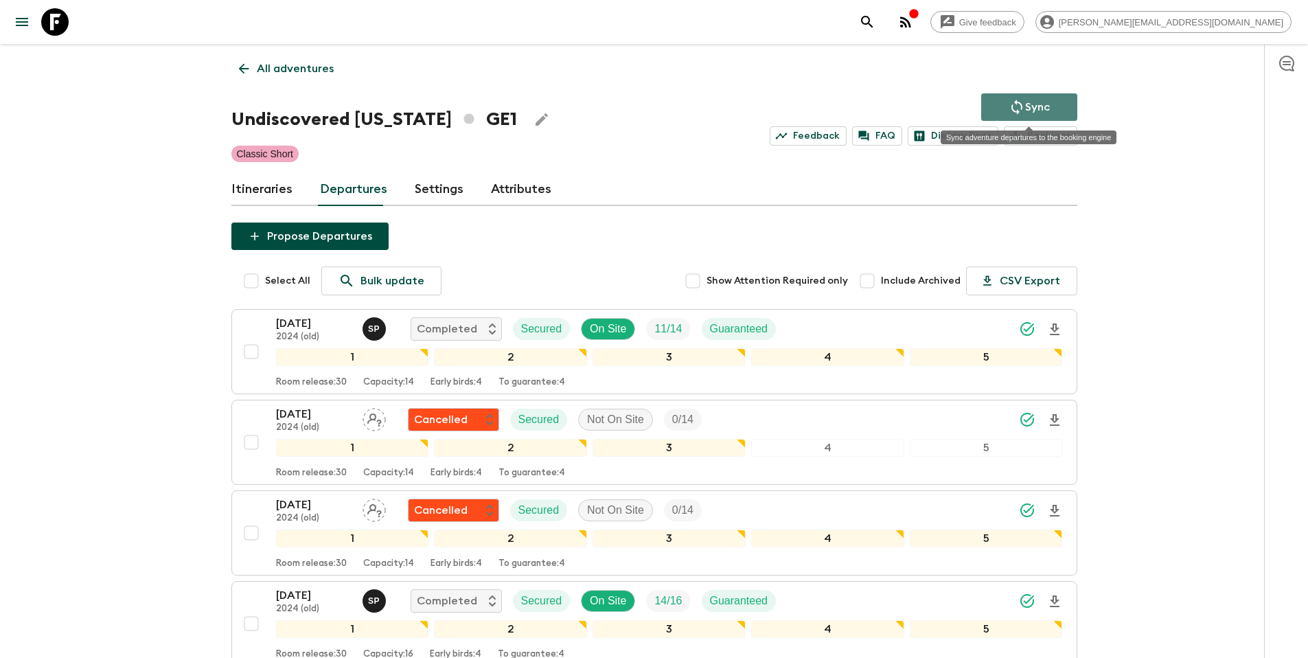
click at [1009, 100] on icon "Sync adventure departures to the booking engine" at bounding box center [1017, 107] width 16 height 16
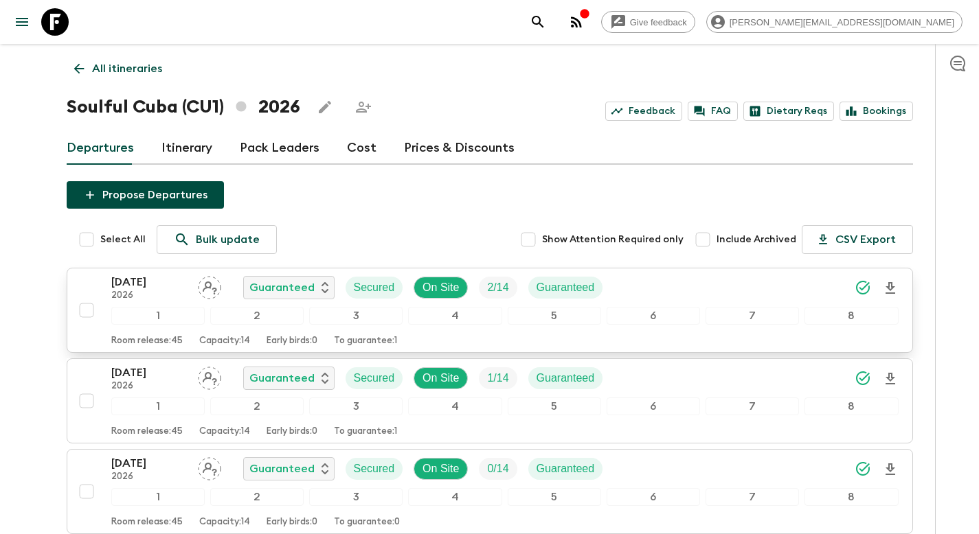
click at [635, 284] on div "17 Jan 2026 2026 Guaranteed Secured On Site 2 / 14 Guaranteed" at bounding box center [504, 287] width 787 height 27
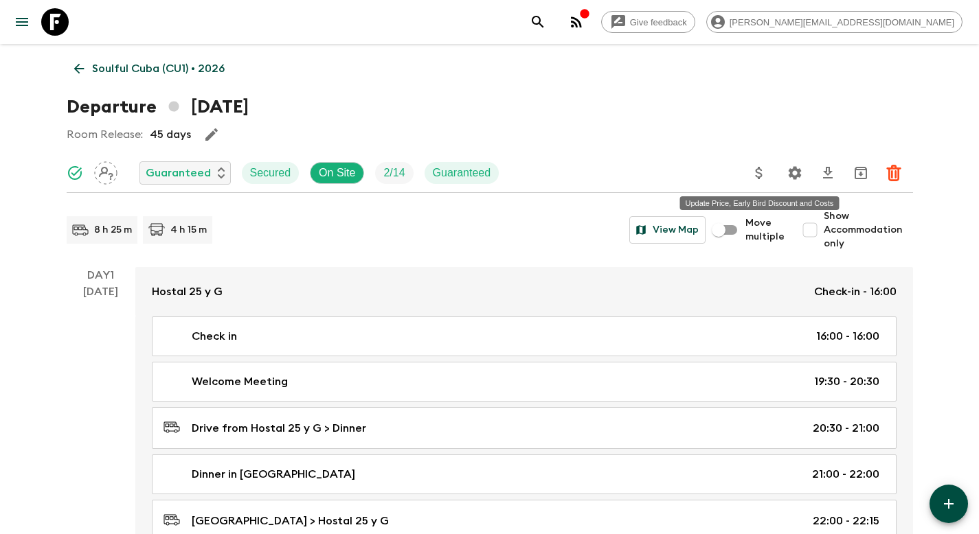
click at [758, 177] on icon "Update Price, Early Bird Discount and Costs" at bounding box center [759, 173] width 16 height 16
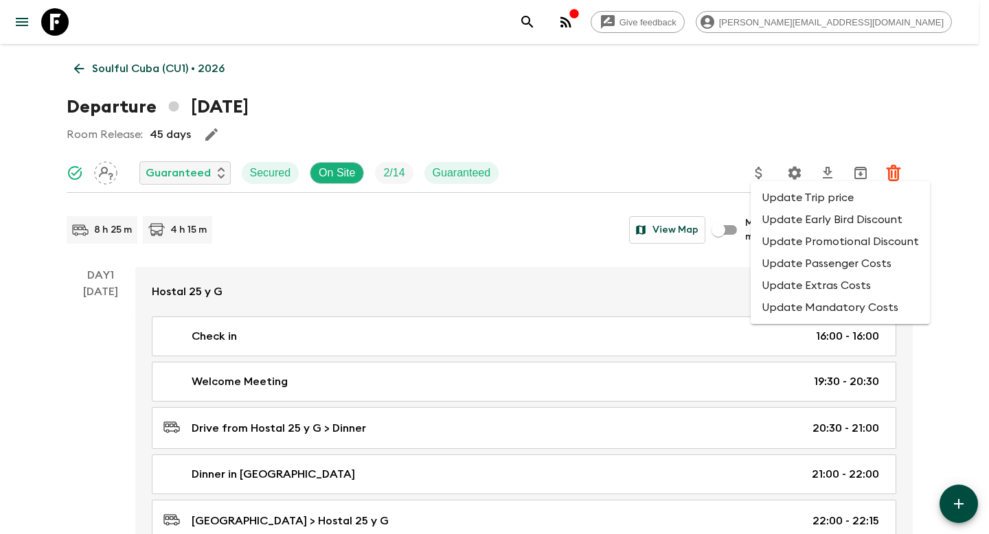
click at [808, 241] on li "Update Promotional Discount" at bounding box center [840, 242] width 179 height 22
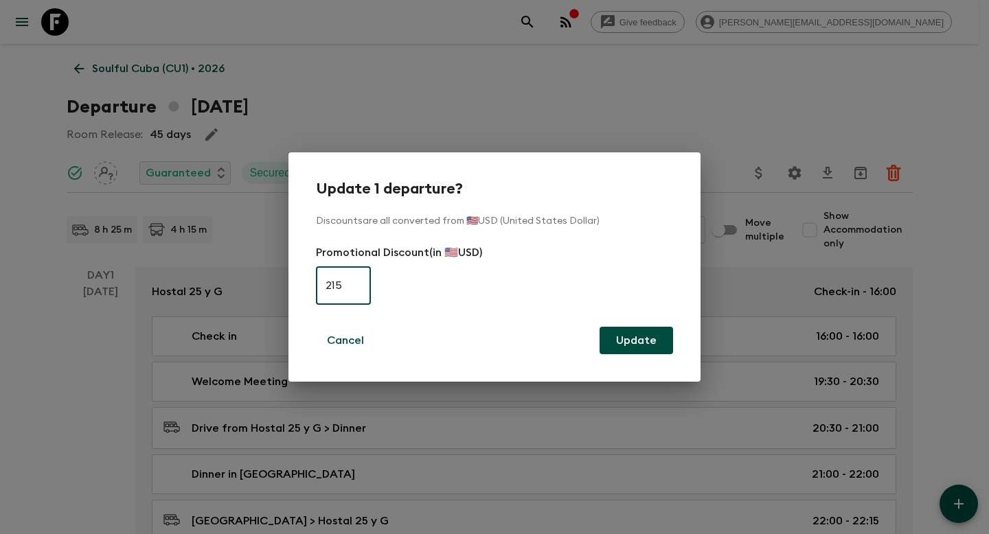
click at [354, 287] on input "215" at bounding box center [343, 285] width 55 height 38
type input "0"
click at [650, 337] on button "Update" at bounding box center [636, 340] width 73 height 27
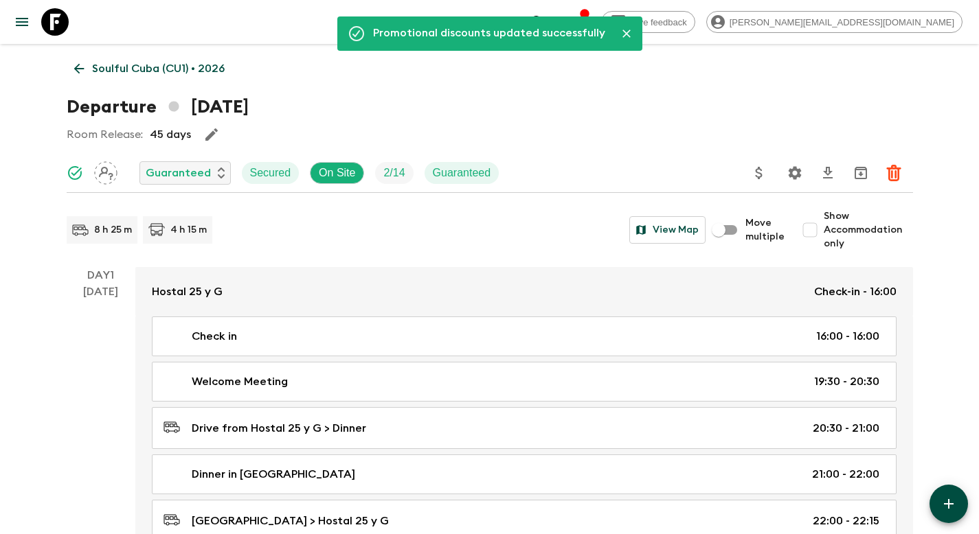
click at [759, 174] on icon "Update Price, Early Bird Discount and Costs" at bounding box center [759, 173] width 16 height 16
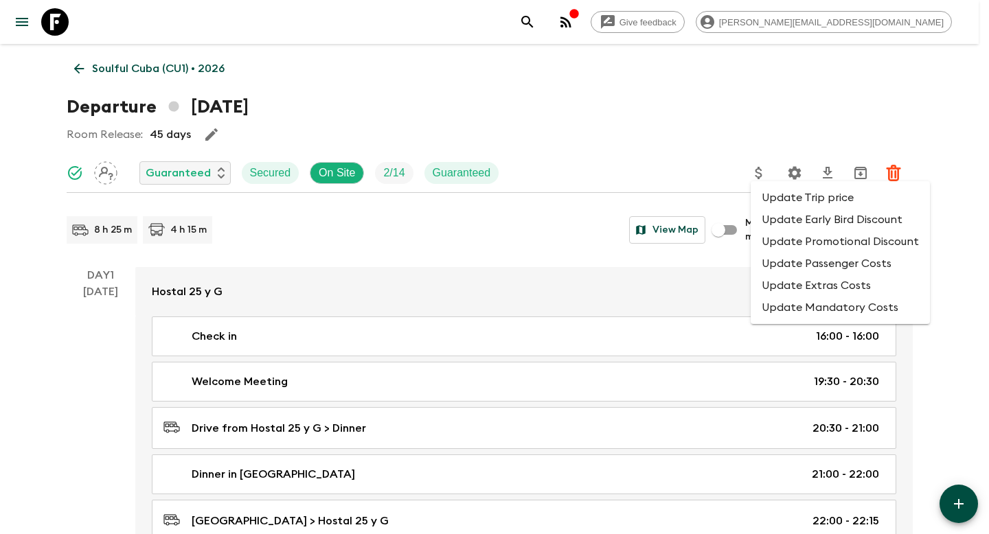
click at [797, 244] on li "Update Promotional Discount" at bounding box center [840, 242] width 179 height 22
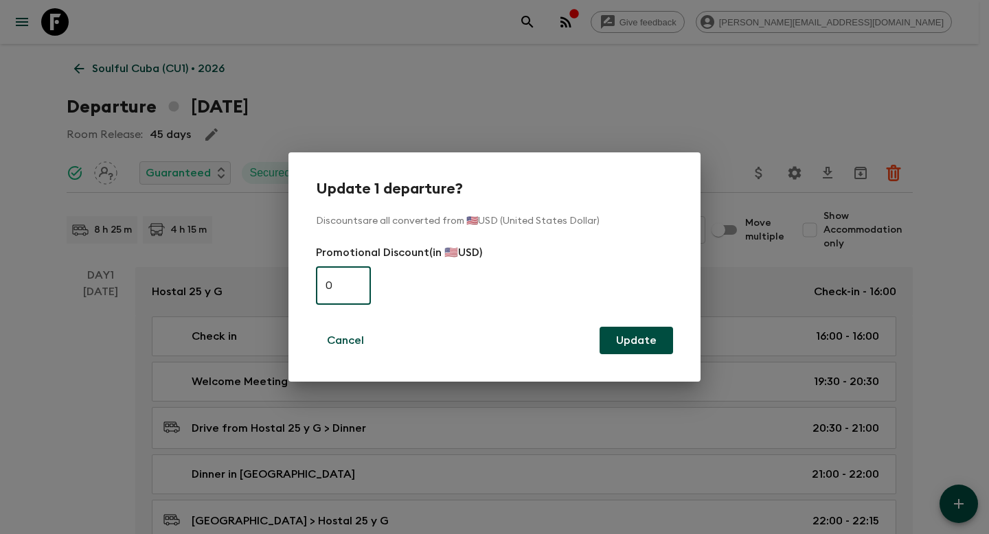
click at [644, 100] on div "Update 1 departure? Discounts are all converted from 🇺🇸USD (United States Dolla…" at bounding box center [494, 267] width 989 height 534
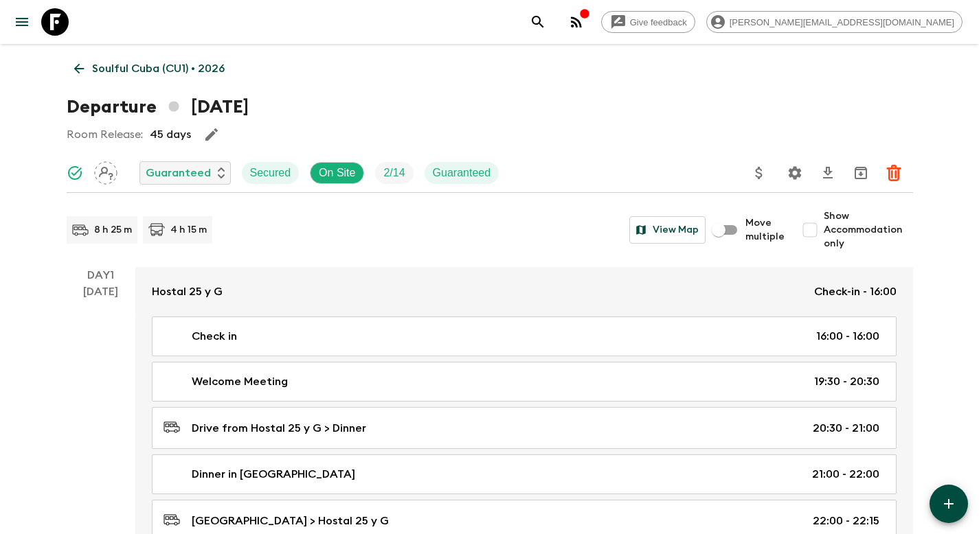
click at [148, 60] on link "Soulful Cuba (CU1) • 2026" at bounding box center [150, 68] width 166 height 27
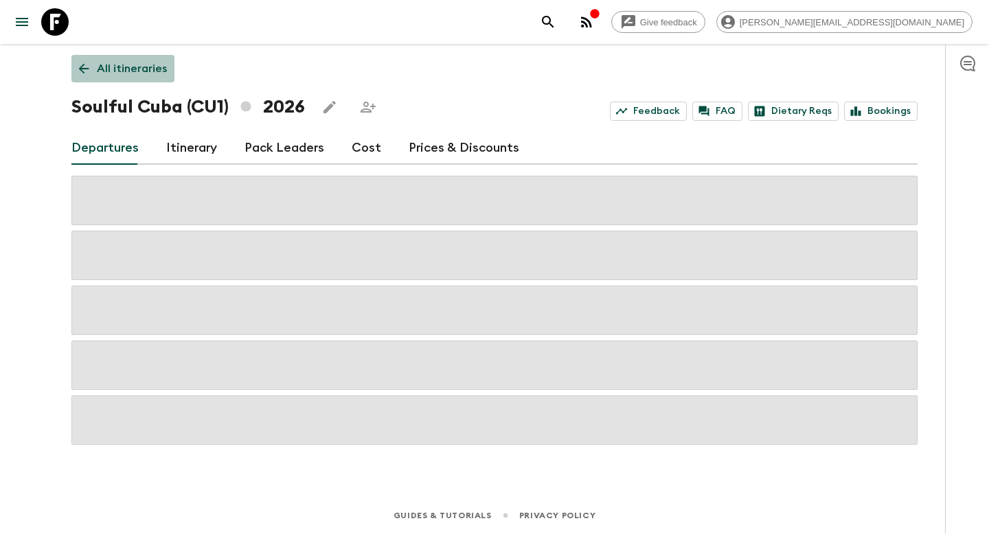
drag, startPoint x: 143, startPoint y: 73, endPoint x: 269, endPoint y: 80, distance: 126.6
click at [143, 73] on p "All itineraries" at bounding box center [132, 68] width 70 height 16
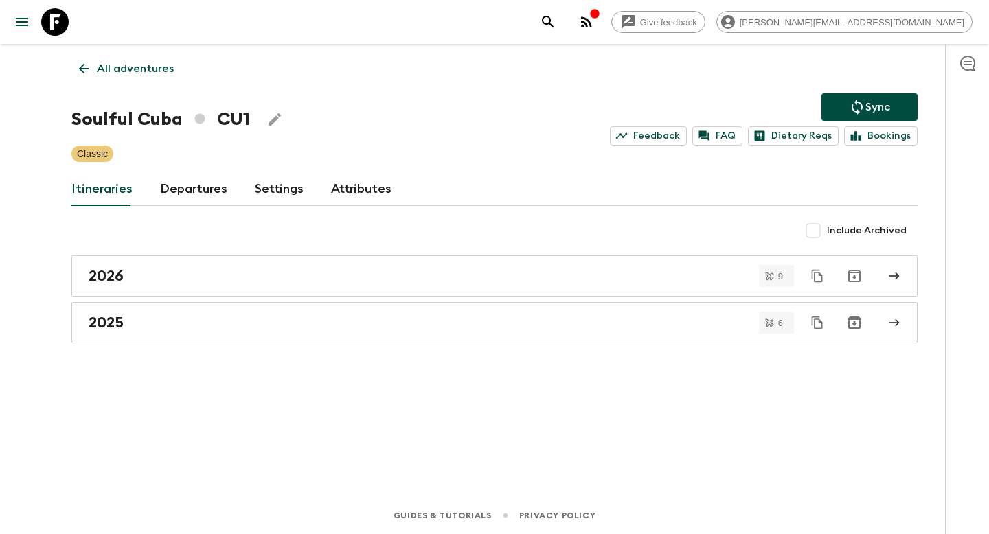
click at [889, 109] on p "Sync" at bounding box center [877, 107] width 25 height 16
click at [184, 189] on link "Departures" at bounding box center [193, 189] width 67 height 33
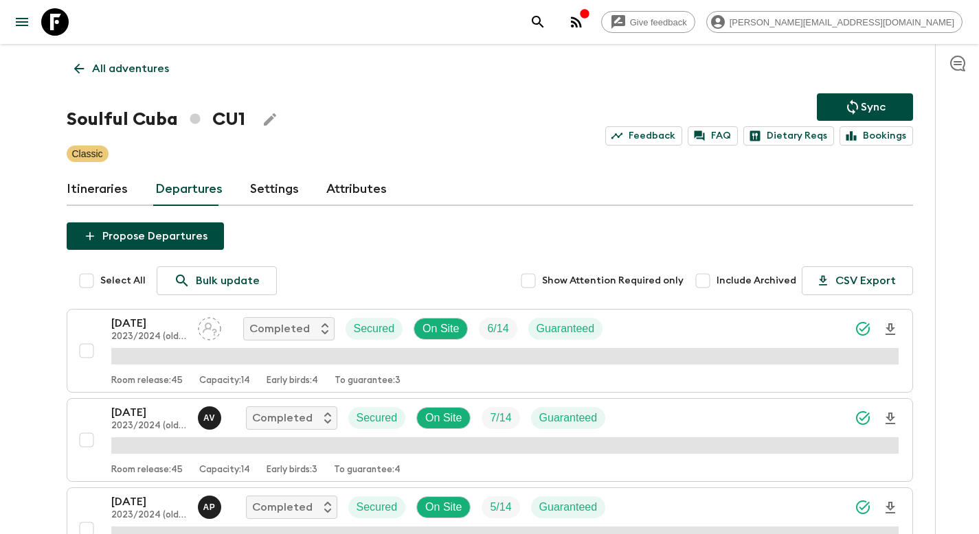
scroll to position [1485, 0]
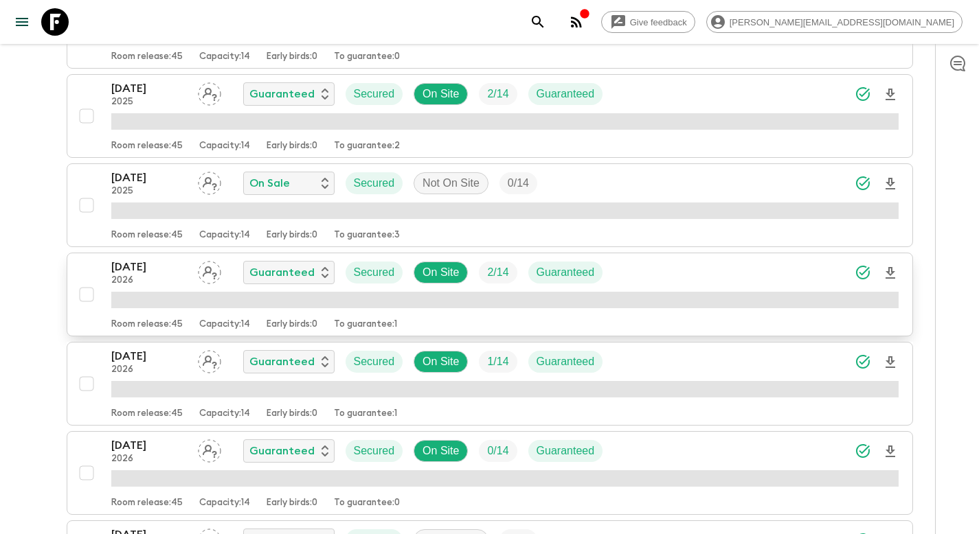
click at [639, 277] on div "17 Jan 2026 2026 Guaranteed Secured On Site 2 / 14 Guaranteed" at bounding box center [504, 272] width 787 height 27
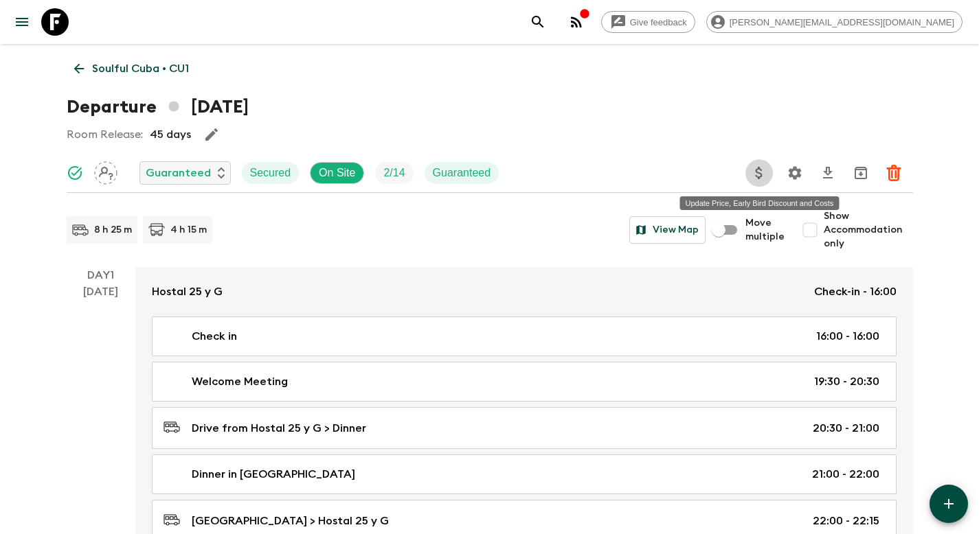
click at [762, 172] on icon "Update Price, Early Bird Discount and Costs" at bounding box center [759, 173] width 16 height 16
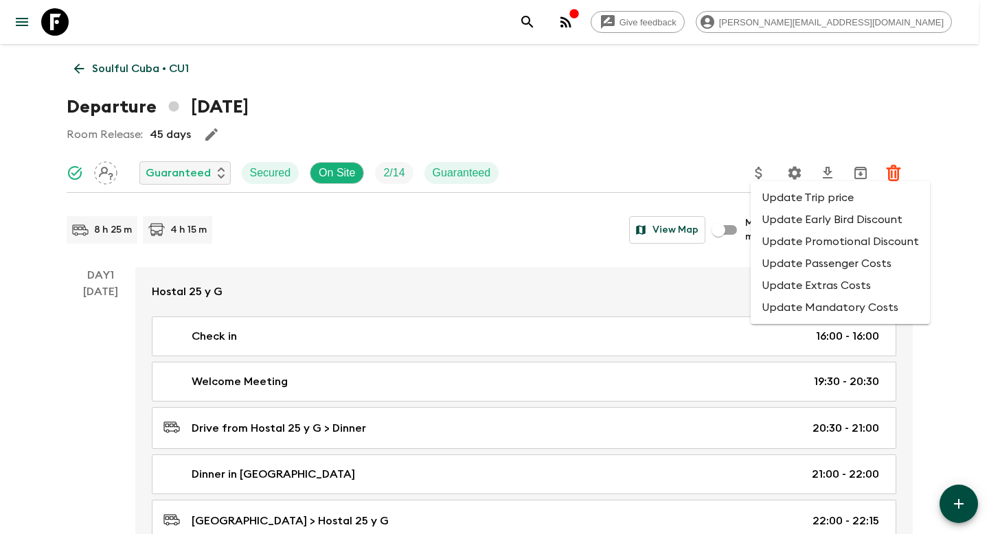
click at [805, 239] on li "Update Promotional Discount" at bounding box center [840, 242] width 179 height 22
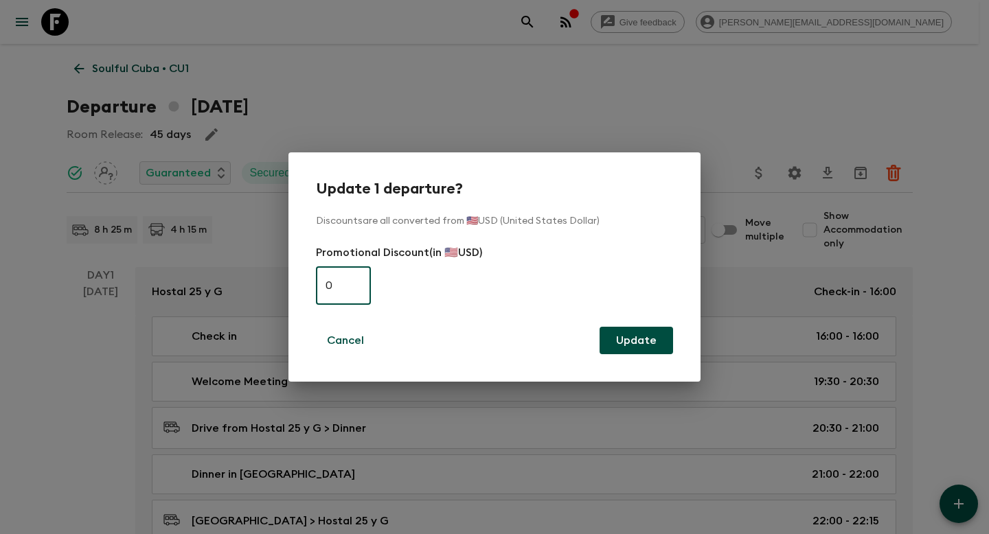
click at [657, 120] on div "Update 1 departure? Discounts are all converted from 🇺🇸USD (United States Dolla…" at bounding box center [494, 267] width 989 height 534
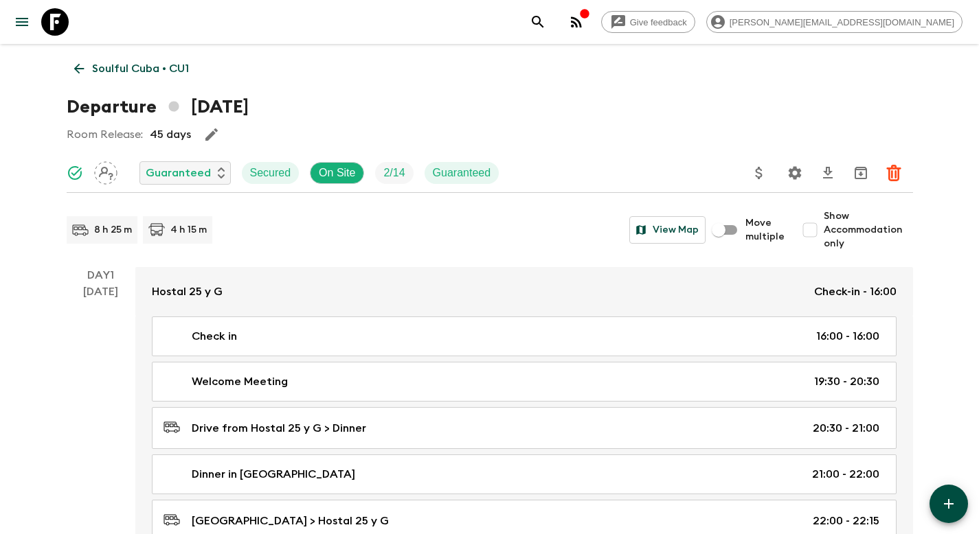
click at [116, 73] on p "Soulful Cuba • CU1" at bounding box center [140, 68] width 97 height 16
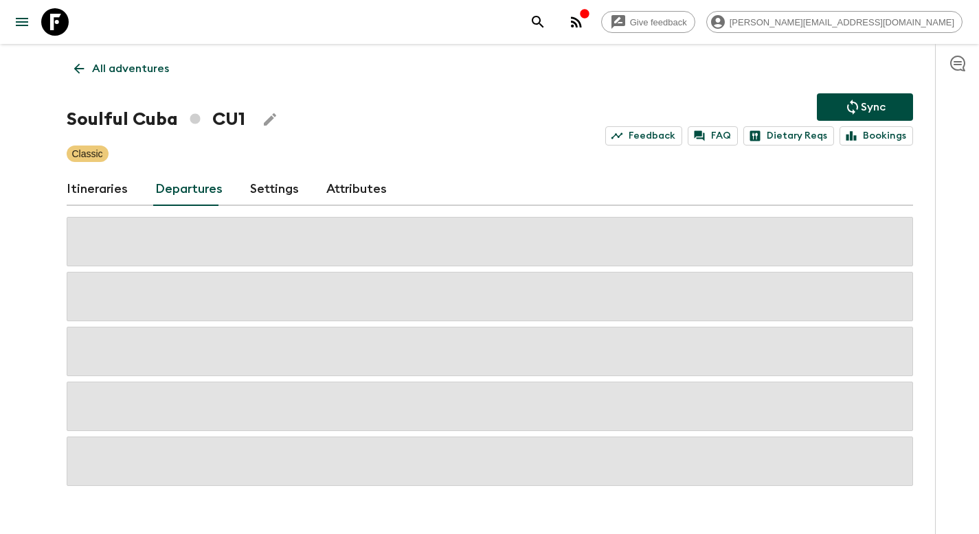
drag, startPoint x: 852, startPoint y: 112, endPoint x: 704, endPoint y: 109, distance: 148.4
click at [850, 112] on icon "Sync adventure departures to the booking engine" at bounding box center [852, 107] width 11 height 15
